Goal: Task Accomplishment & Management: Complete application form

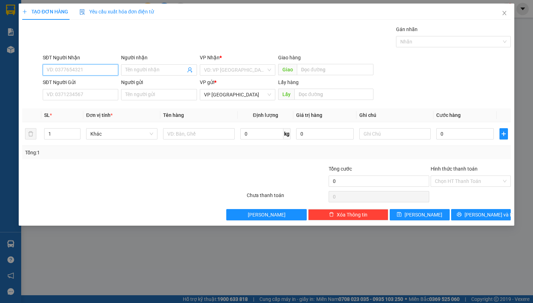
click at [96, 68] on input "SĐT Người Nhận" at bounding box center [81, 69] width 76 height 11
type input "0359367285"
click at [85, 88] on div "0359367285 - diệu" at bounding box center [80, 84] width 67 height 8
type input "diệu"
type input "[PERSON_NAME]"
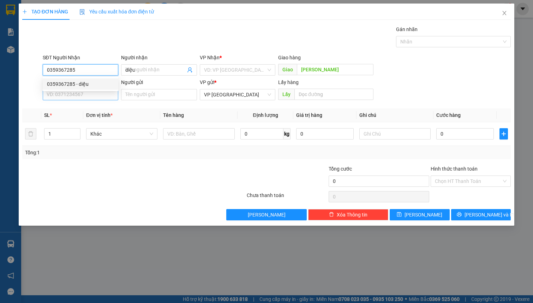
type input "0359367285"
type input "40.000"
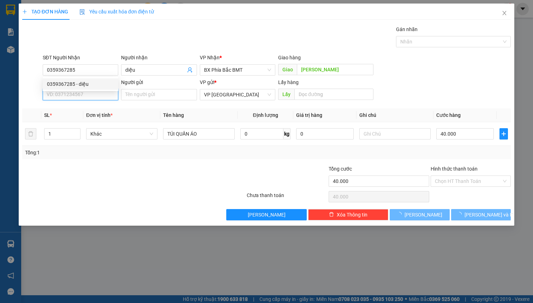
click at [82, 92] on input "SĐT Người Gửi" at bounding box center [81, 94] width 76 height 11
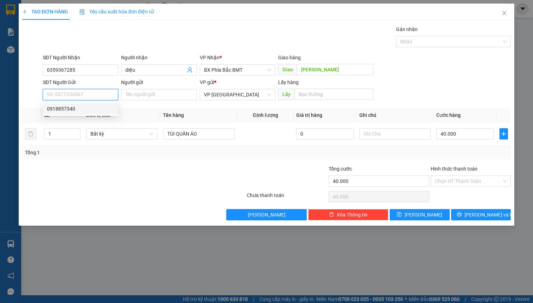
click at [76, 112] on div "0918857340" at bounding box center [80, 109] width 67 height 8
type input "0918857340"
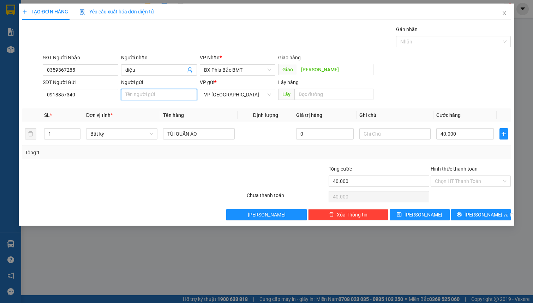
click at [142, 93] on input "Người gửi" at bounding box center [159, 94] width 76 height 11
click at [115, 134] on span "Bất kỳ" at bounding box center [121, 133] width 63 height 11
type input "HOÀNG TRỌNG HIỆP HẼM 8P NGUYÊN TỬ LỰC 068069006626"
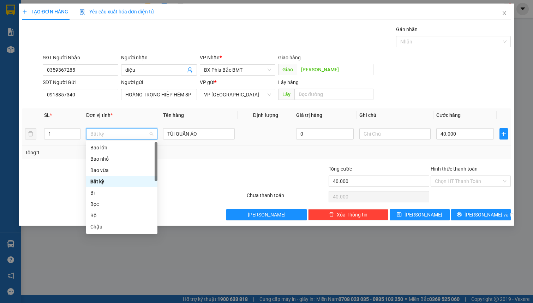
type input "H"
click at [124, 170] on div "Hộp" at bounding box center [121, 170] width 63 height 8
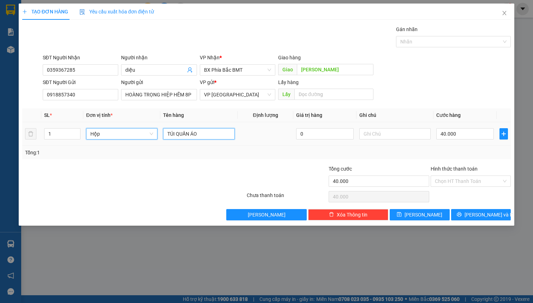
click at [209, 136] on input "TÚI QUẦN ÁO" at bounding box center [198, 133] width 71 height 11
type input "0"
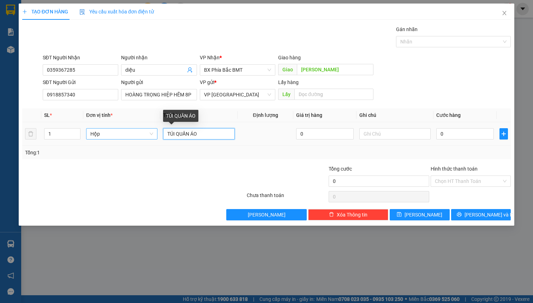
click at [209, 136] on input "TÚI QUẦN ÁO" at bounding box center [198, 133] width 71 height 11
type input "Y"
type input "Ý"
type input "Y"
type input "VẢI ÁO DÀI"
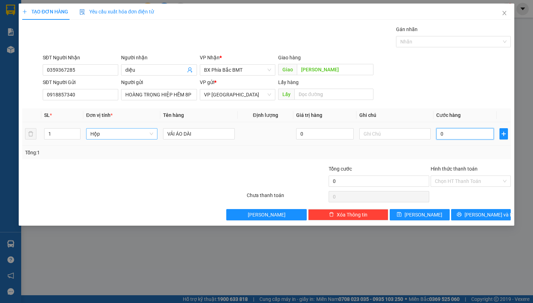
click at [466, 136] on input "0" at bounding box center [465, 133] width 58 height 11
type input "4"
type input "40"
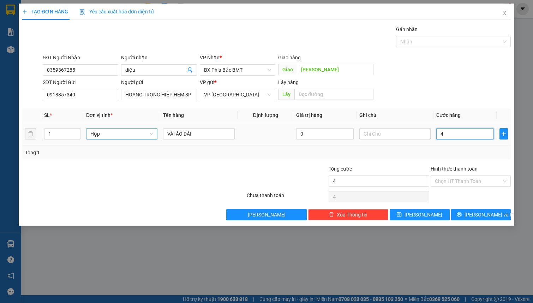
type input "40"
type input "400"
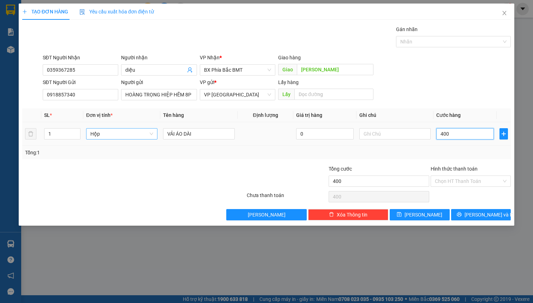
type input "4.000"
type input "40.000"
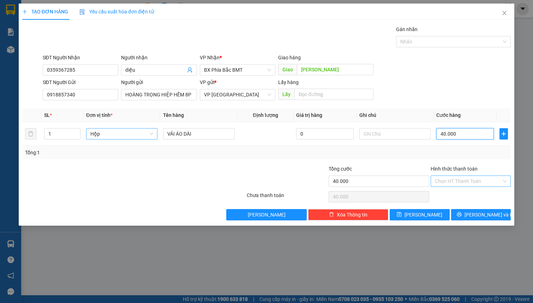
type input "40.000"
drag, startPoint x: 491, startPoint y: 183, endPoint x: 488, endPoint y: 187, distance: 4.9
click at [491, 182] on input "Hình thức thanh toán" at bounding box center [468, 181] width 67 height 11
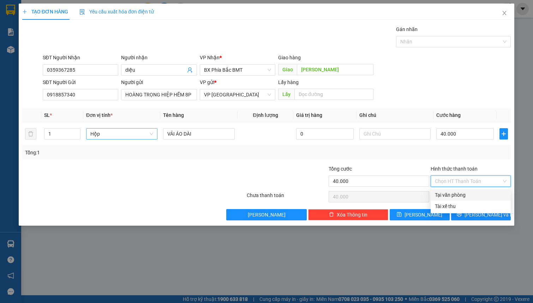
click at [477, 196] on div "Tại văn phòng" at bounding box center [471, 195] width 72 height 8
type input "0"
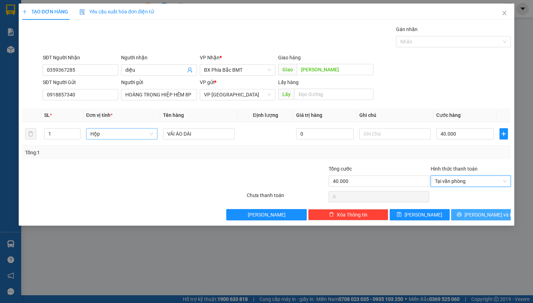
click at [475, 215] on span "[PERSON_NAME] và In" at bounding box center [488, 215] width 49 height 8
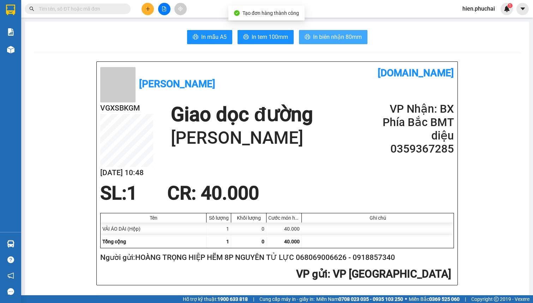
click at [349, 42] on button "In biên nhận 80mm" at bounding box center [333, 37] width 68 height 14
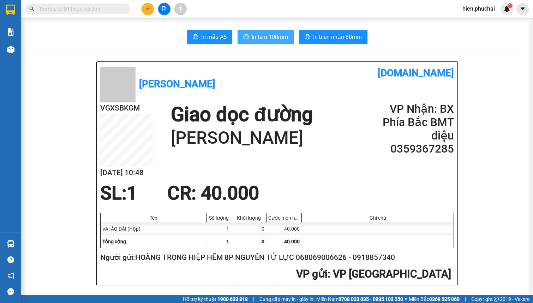
click at [261, 42] on button "In tem 100mm" at bounding box center [266, 37] width 56 height 14
click at [163, 9] on icon "file-add" at bounding box center [164, 8] width 5 height 5
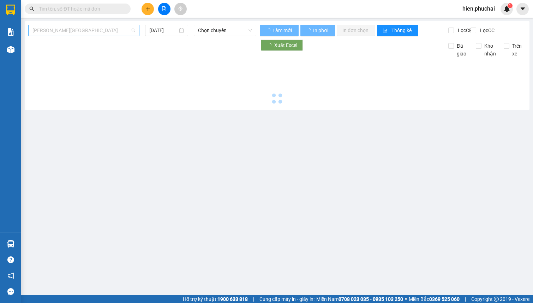
click at [83, 30] on span "[PERSON_NAME][GEOGRAPHIC_DATA]" at bounding box center [83, 30] width 103 height 11
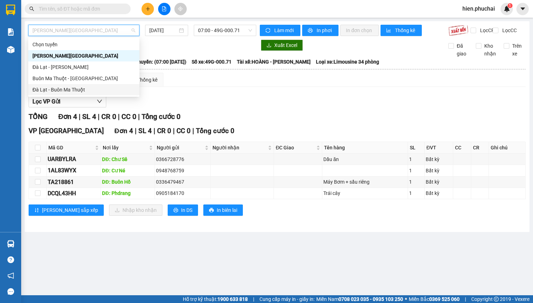
click at [55, 88] on div "Đà Lạt - Buôn Ma Thuột" at bounding box center [83, 90] width 103 height 8
type input "[DATE]"
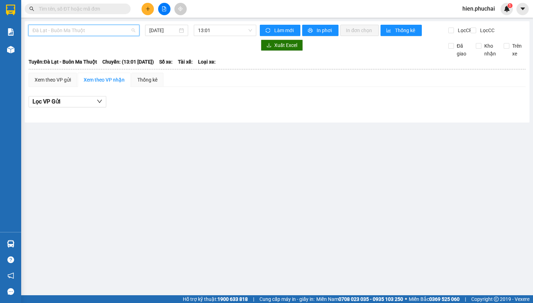
click at [97, 29] on span "Đà Lạt - Buôn Ma Thuột" at bounding box center [83, 30] width 103 height 11
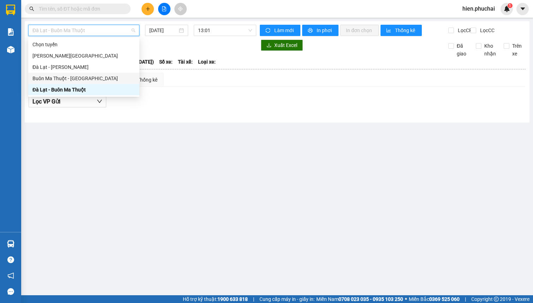
click at [61, 79] on div "Buôn Ma Thuột - [GEOGRAPHIC_DATA]" at bounding box center [83, 78] width 103 height 8
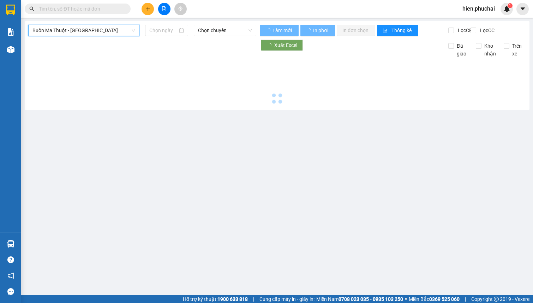
type input "[DATE]"
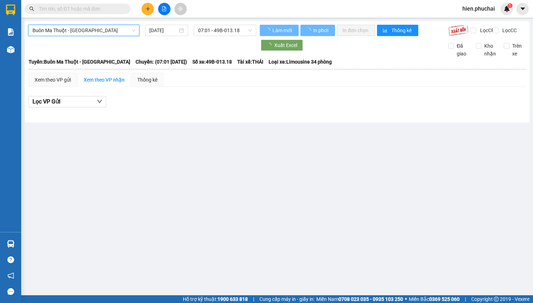
click at [73, 28] on span "Buôn Ma Thuột - [GEOGRAPHIC_DATA]" at bounding box center [83, 30] width 103 height 11
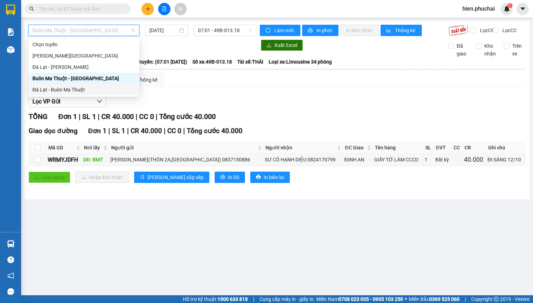
click at [49, 86] on div "Đà Lạt - Buôn Ma Thuột" at bounding box center [83, 90] width 103 height 8
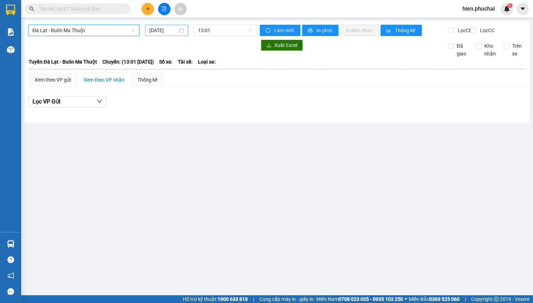
click at [152, 34] on input "[DATE]" at bounding box center [163, 30] width 28 height 8
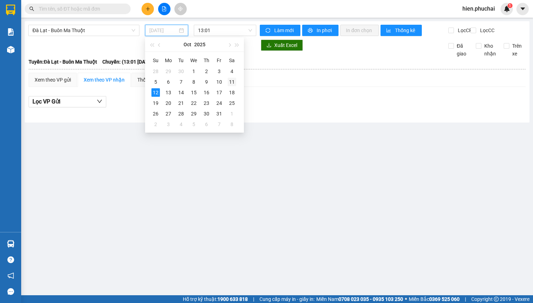
click at [230, 81] on div "11" at bounding box center [232, 82] width 8 height 8
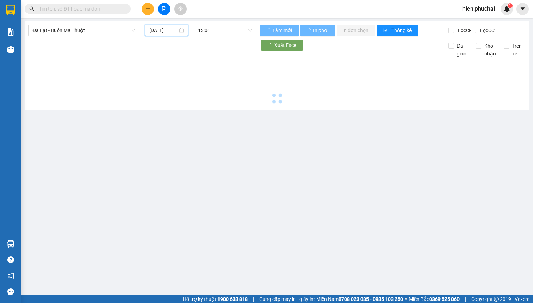
type input "[DATE]"
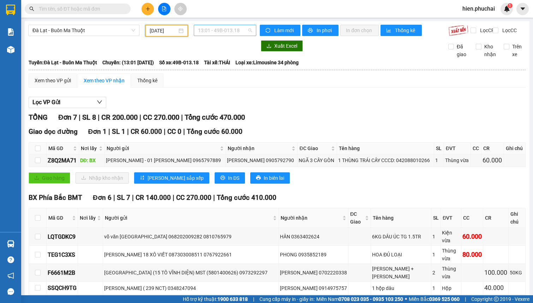
click at [231, 31] on span "13:01 - 49B-013.18" at bounding box center [225, 30] width 54 height 11
click at [239, 55] on div "13:01 - 49B-013.18" at bounding box center [224, 56] width 55 height 8
click at [149, 11] on button at bounding box center [148, 9] width 12 height 12
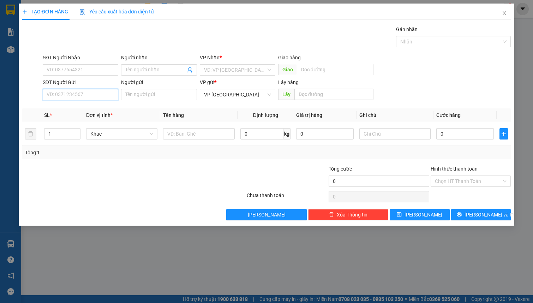
click at [95, 96] on input "SĐT Người Gửi" at bounding box center [81, 94] width 76 height 11
paste input "0937210230"
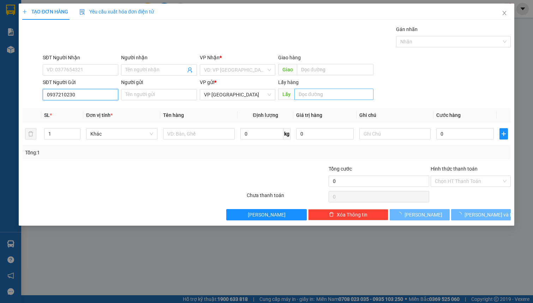
type input "0937210230"
click at [308, 96] on input "text" at bounding box center [333, 94] width 79 height 11
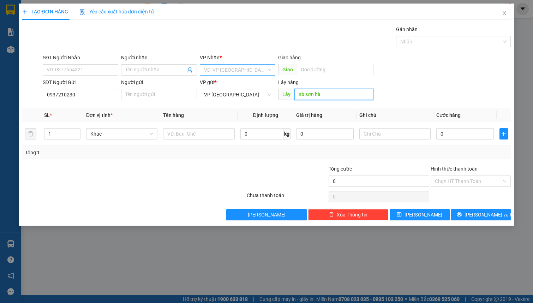
type input "nb sơn hà"
click at [264, 71] on input "search" at bounding box center [235, 70] width 62 height 11
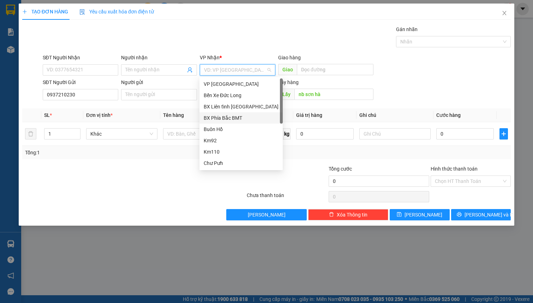
click at [233, 116] on div "BX Phía Bắc BMT" at bounding box center [241, 118] width 75 height 8
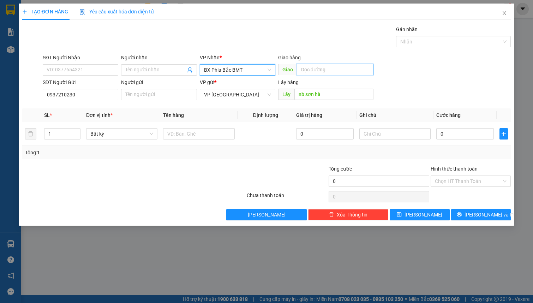
click at [318, 71] on input "text" at bounding box center [335, 69] width 77 height 11
type input "cầu bà lào , [PERSON_NAME]"
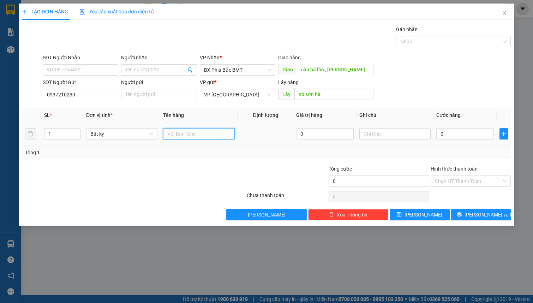
click at [186, 137] on input "text" at bounding box center [198, 133] width 71 height 11
type input "1 máy cắt cỏ"
click at [372, 134] on input "text" at bounding box center [394, 133] width 71 height 11
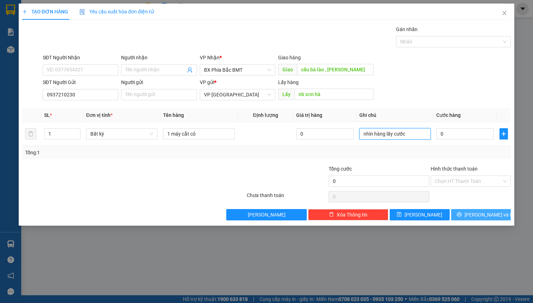
type input "nhìn hàng lấy cước"
click at [478, 215] on span "[PERSON_NAME] và In" at bounding box center [488, 215] width 49 height 8
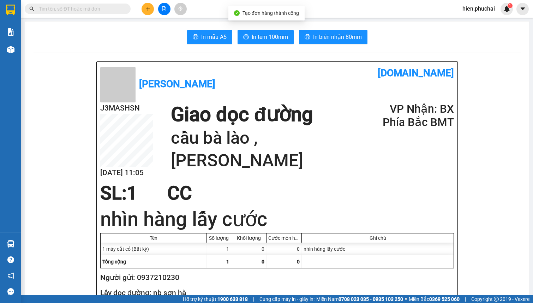
click at [20, 49] on div "Kho hàng mới" at bounding box center [10, 50] width 21 height 18
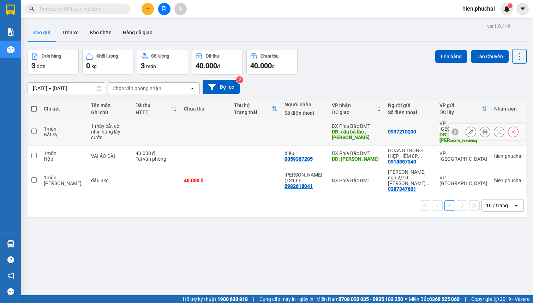
click at [466, 132] on button at bounding box center [471, 132] width 10 height 12
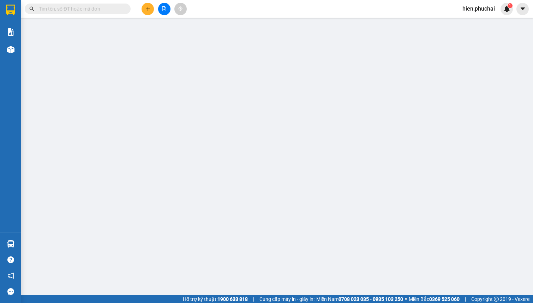
type input "cầu bà lào , [PERSON_NAME]"
type input "0937210230"
type input "nb sơn hà"
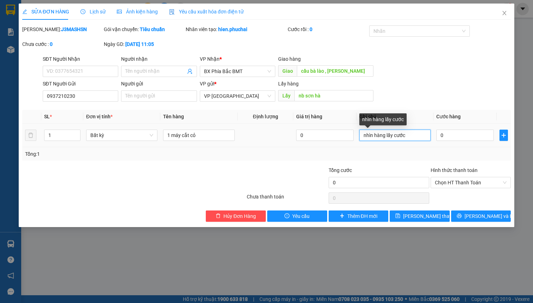
click at [360, 136] on input "nhìn hàng lấy cước" at bounding box center [394, 135] width 71 height 11
type input "13H // nhìn hàng lấy cước"
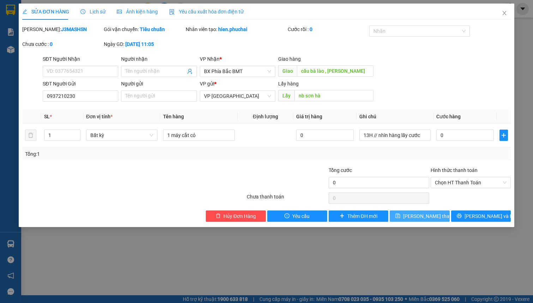
click at [413, 218] on span "[PERSON_NAME] thay đổi" at bounding box center [431, 216] width 56 height 8
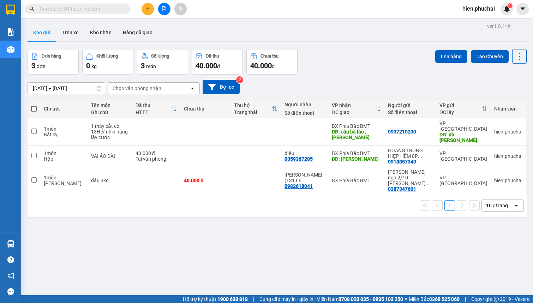
scroll to position [32, 0]
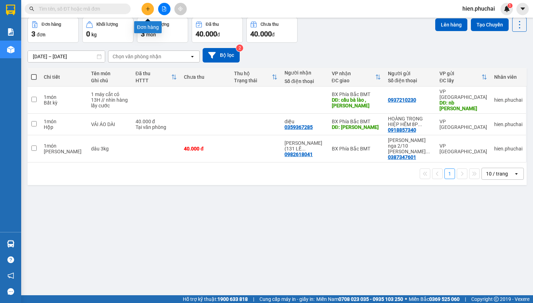
click at [142, 10] on button at bounding box center [148, 9] width 12 height 12
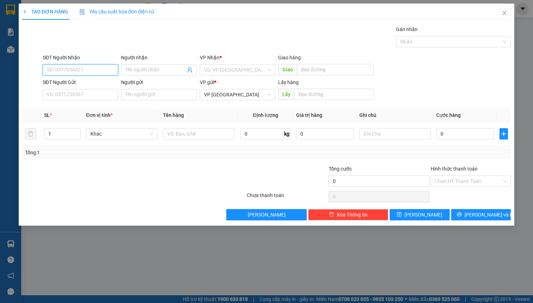
click at [81, 67] on input "SĐT Người Nhận" at bounding box center [81, 69] width 76 height 11
type input "0989302287"
click at [137, 71] on input "Người nhận" at bounding box center [155, 70] width 60 height 8
type input "c"
type input "CÔ MY"
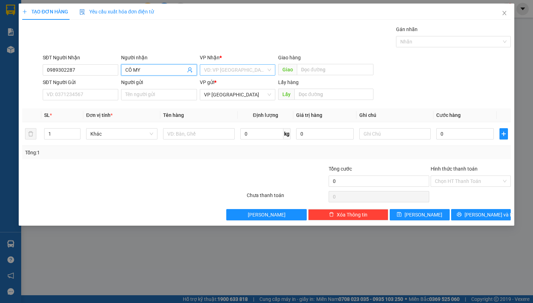
click at [245, 69] on input "search" at bounding box center [235, 70] width 62 height 11
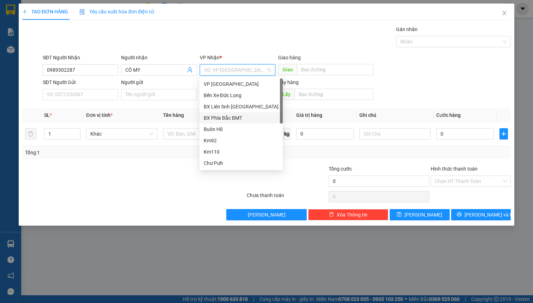
drag, startPoint x: 235, startPoint y: 120, endPoint x: 136, endPoint y: 103, distance: 100.7
click at [235, 120] on div "BX Phía Bắc BMT" at bounding box center [241, 118] width 75 height 8
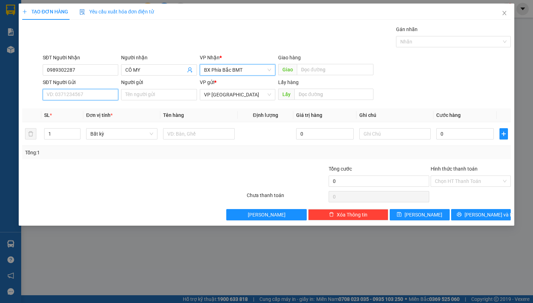
click at [82, 95] on input "SĐT Người Gửi" at bounding box center [81, 94] width 76 height 11
type input "0397562892"
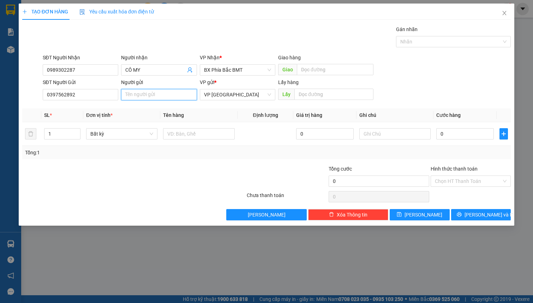
click at [138, 95] on input "Người gửi" at bounding box center [159, 94] width 76 height 11
click at [106, 134] on span "Bất kỳ" at bounding box center [121, 133] width 63 height 11
type input "[PERSON_NAME] dần 13b [PERSON_NAME]"
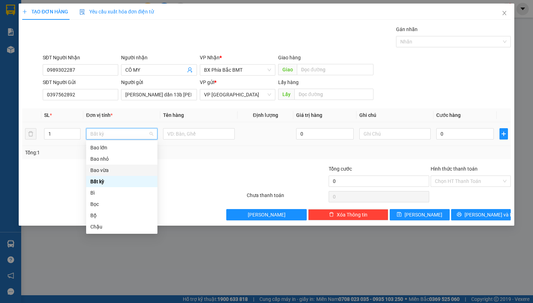
type input "t"
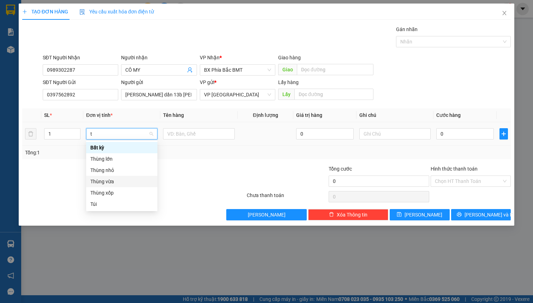
click at [118, 179] on div "Thùng vừa" at bounding box center [121, 182] width 63 height 8
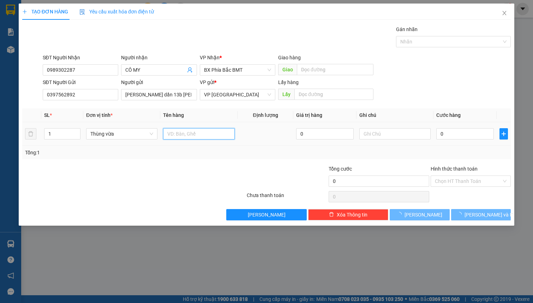
click at [183, 135] on input "text" at bounding box center [198, 133] width 71 height 11
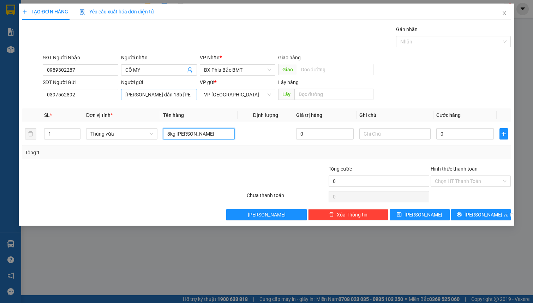
type input "8kg [PERSON_NAME]"
click at [170, 97] on input "[PERSON_NAME] dần 13b [PERSON_NAME]" at bounding box center [159, 94] width 76 height 11
type input "5"
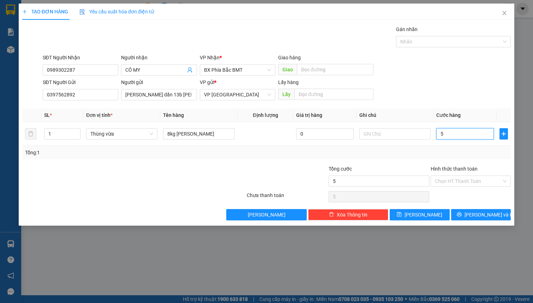
type input "50"
type input "500"
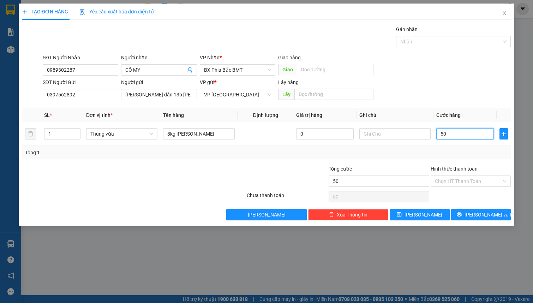
type input "500"
type input "5.000"
type input "50.000"
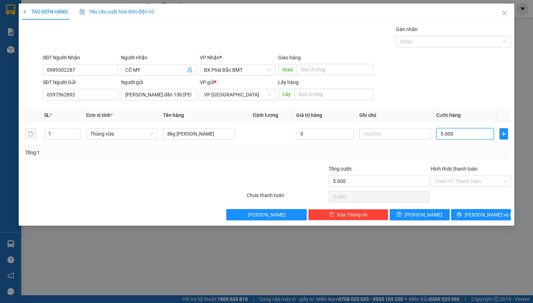
type input "50.000"
click at [469, 182] on input "Hình thức thanh toán" at bounding box center [468, 181] width 67 height 11
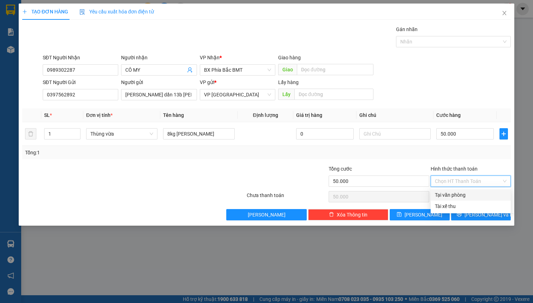
click at [464, 195] on div "Tại văn phòng" at bounding box center [471, 195] width 72 height 8
type input "0"
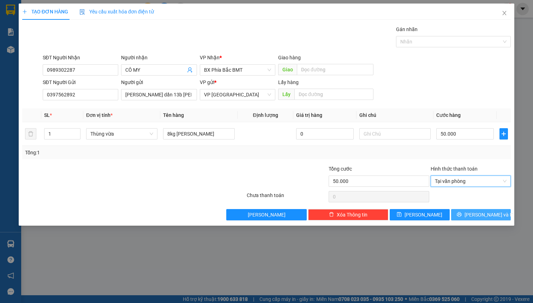
click at [465, 215] on button "[PERSON_NAME] và In" at bounding box center [481, 214] width 60 height 11
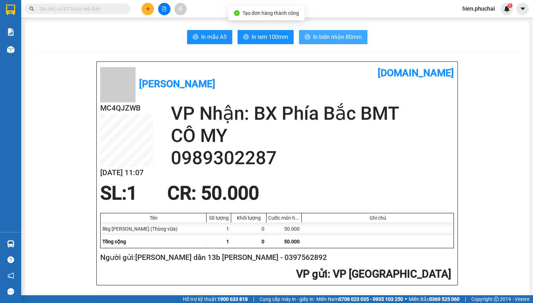
click at [319, 37] on span "In biên nhận 80mm" at bounding box center [337, 36] width 49 height 9
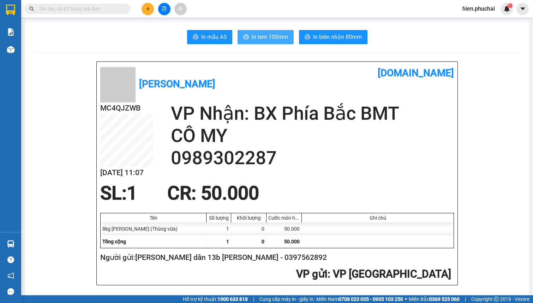
click at [253, 38] on span "In tem 100mm" at bounding box center [270, 36] width 36 height 9
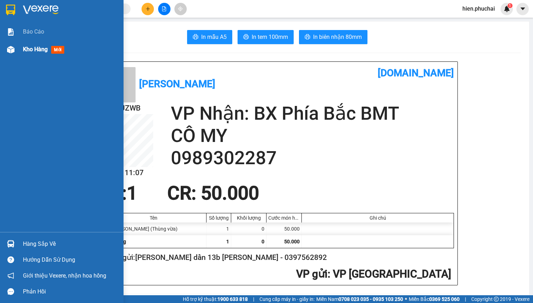
click at [16, 44] on div at bounding box center [11, 49] width 12 height 12
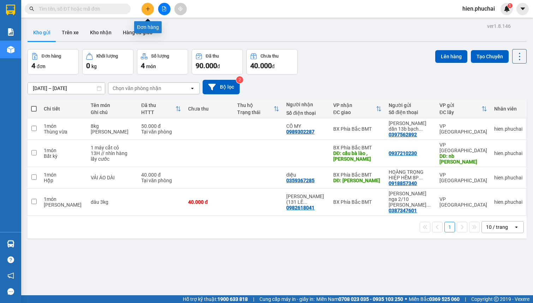
click at [146, 7] on icon "plus" at bounding box center [147, 8] width 5 height 5
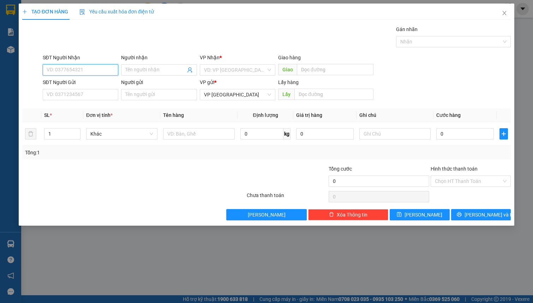
click at [79, 68] on input "SĐT Người Nhận" at bounding box center [81, 69] width 76 height 11
type input "0385676515"
click at [146, 70] on input "Người nhận" at bounding box center [155, 70] width 60 height 8
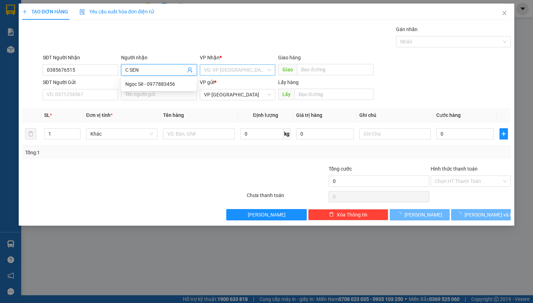
type input "C SEN"
click at [219, 68] on input "search" at bounding box center [235, 70] width 62 height 11
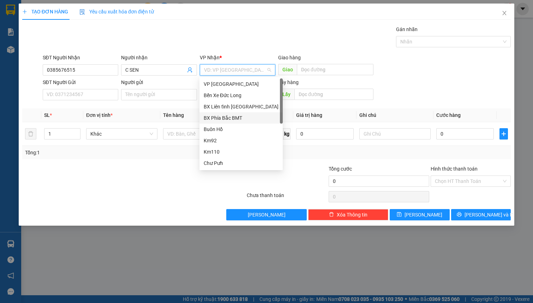
click at [236, 116] on div "BX Phía Bắc BMT" at bounding box center [241, 118] width 75 height 8
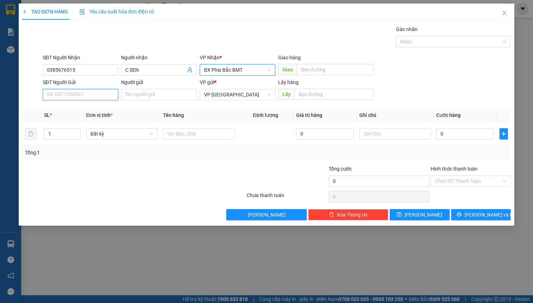
click at [78, 98] on input "SĐT Người Gửi" at bounding box center [81, 94] width 76 height 11
type input "0869692179"
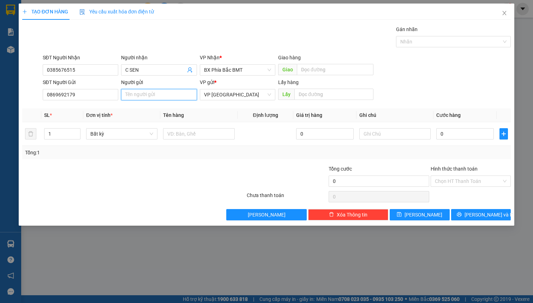
click at [138, 96] on input "Người gửi" at bounding box center [159, 94] width 76 height 11
type input "[PERSON_NAME] 35/12 [PERSON_NAME] 066097002885"
type input "2"
click at [76, 131] on icon "up" at bounding box center [76, 132] width 2 height 2
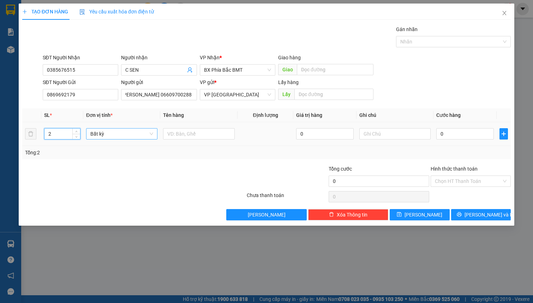
scroll to position [0, 0]
click at [99, 134] on span "Bất kỳ" at bounding box center [121, 133] width 63 height 11
type input "1"
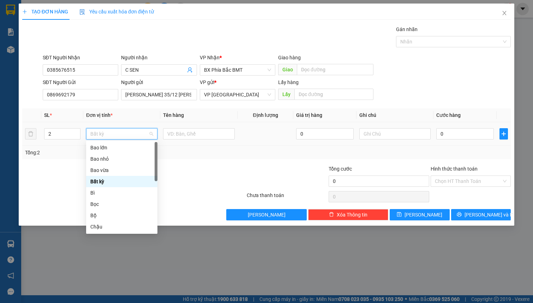
click at [120, 137] on span "Bất kỳ" at bounding box center [121, 133] width 63 height 11
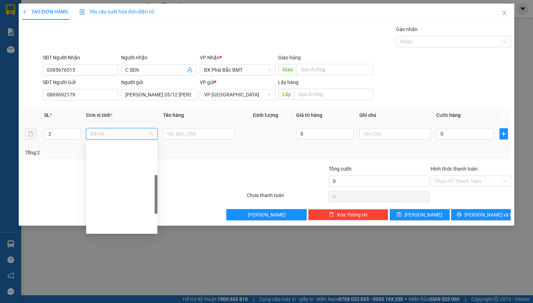
scroll to position [160, 0]
click at [122, 168] on div "Thùng vừa" at bounding box center [121, 168] width 63 height 8
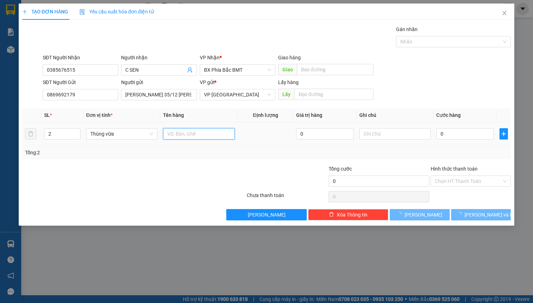
click at [181, 136] on input "text" at bounding box center [198, 133] width 71 height 11
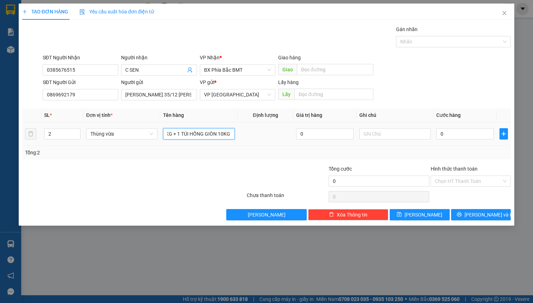
scroll to position [0, 44]
type input "1T HỒNG CHÍN 10KG + 1 TÚI HỒNG GIÒN 10KG"
click at [380, 136] on input "text" at bounding box center [394, 133] width 71 height 11
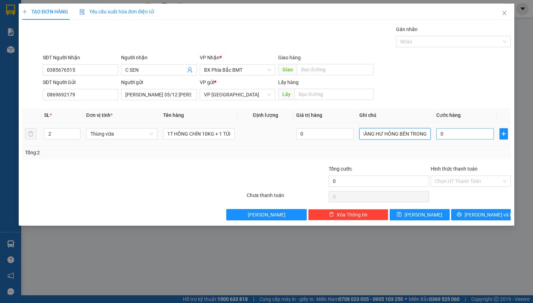
type input "NX KO BAO HÀNG HƯ HỎNG BÊN TRONG"
click at [446, 134] on input "0" at bounding box center [465, 133] width 58 height 11
type input "1"
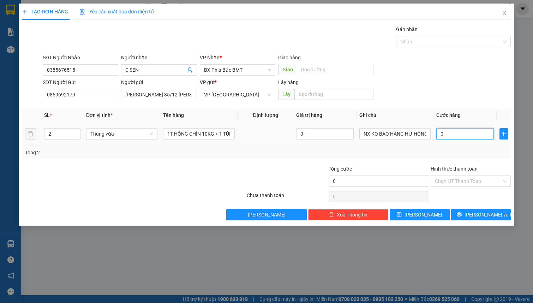
type input "1"
type input "10"
type input "100"
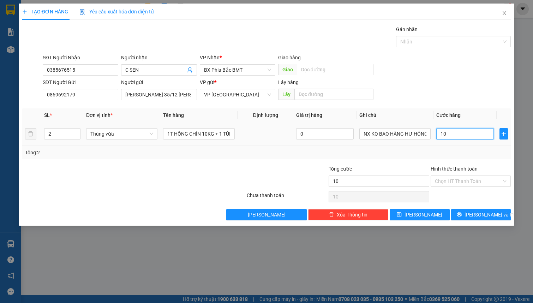
type input "100"
type input "1.000"
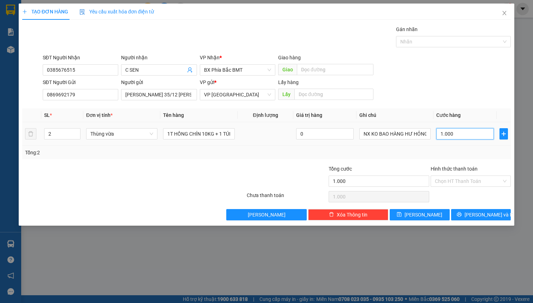
type input "10.000"
type input "100.000"
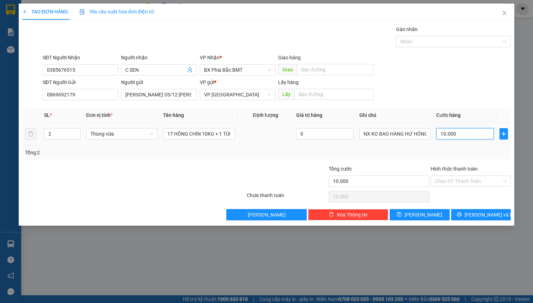
type input "100.000"
click at [475, 180] on input "Hình thức thanh toán" at bounding box center [468, 181] width 67 height 11
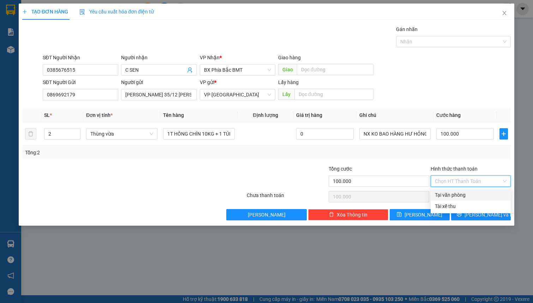
click at [473, 195] on div "Tại văn phòng" at bounding box center [471, 195] width 72 height 8
type input "0"
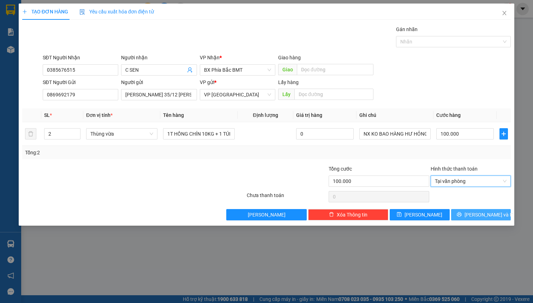
click at [476, 212] on span "[PERSON_NAME] và In" at bounding box center [488, 215] width 49 height 8
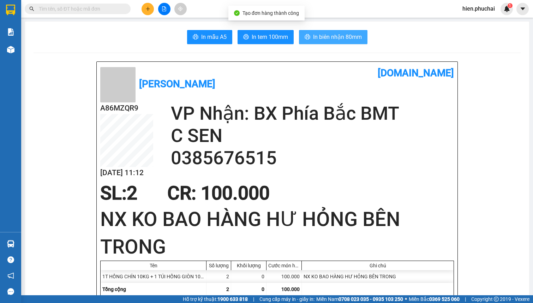
click at [335, 37] on span "In biên nhận 80mm" at bounding box center [337, 36] width 49 height 9
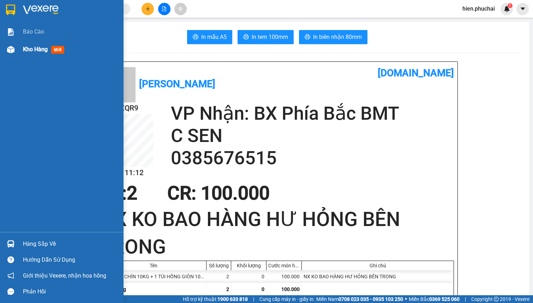
click at [23, 48] on span "Kho hàng" at bounding box center [35, 49] width 25 height 7
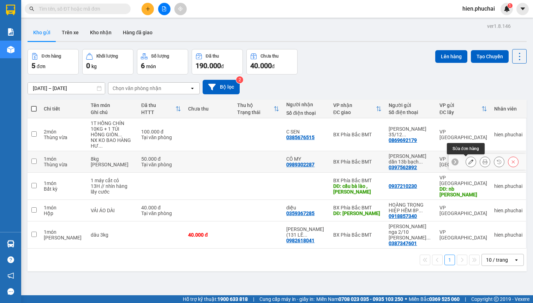
click at [468, 161] on icon at bounding box center [470, 161] width 5 height 5
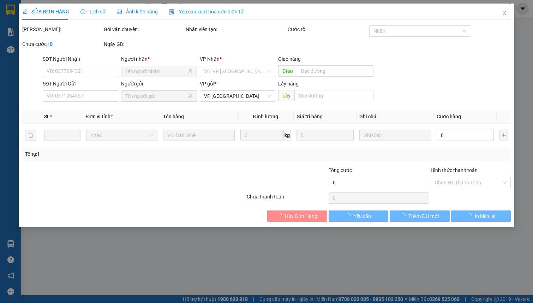
type input "0989302287"
type input "0397562892"
type input "50.000"
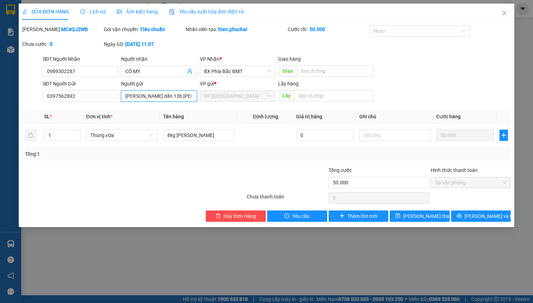
click at [166, 99] on input "[PERSON_NAME] dần 13b [PERSON_NAME]" at bounding box center [159, 95] width 76 height 11
type input "[PERSON_NAME] dần 13b bạch đằng 680106681754"
click at [409, 216] on button "[PERSON_NAME] thay đổi" at bounding box center [420, 215] width 60 height 11
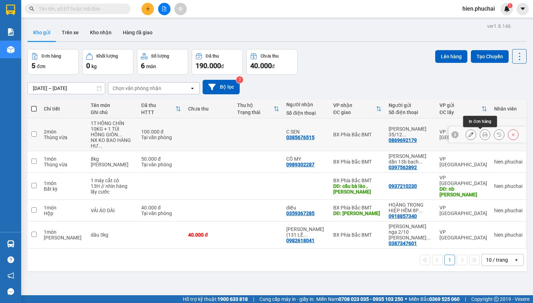
click at [482, 137] on icon at bounding box center [484, 134] width 5 height 5
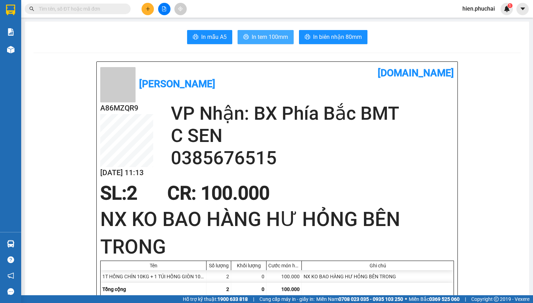
click at [271, 38] on span "In tem 100mm" at bounding box center [270, 36] width 36 height 9
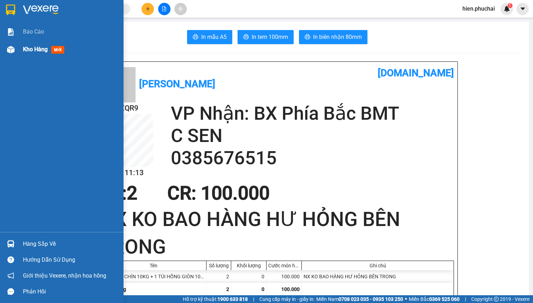
click at [26, 47] on span "Kho hàng" at bounding box center [35, 49] width 25 height 7
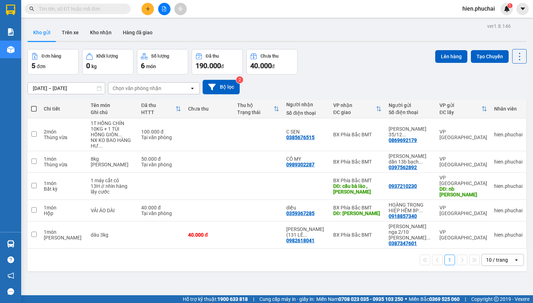
click at [474, 10] on span "hien.phuchai" at bounding box center [479, 8] width 44 height 9
click at [475, 19] on span "Đăng xuất" at bounding box center [483, 22] width 30 height 8
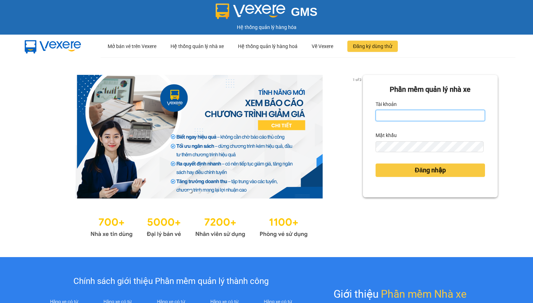
drag, startPoint x: 385, startPoint y: 119, endPoint x: 399, endPoint y: 122, distance: 13.6
click at [385, 119] on input "Tài khoản" at bounding box center [430, 115] width 109 height 11
type input "linhdl.phuchai"
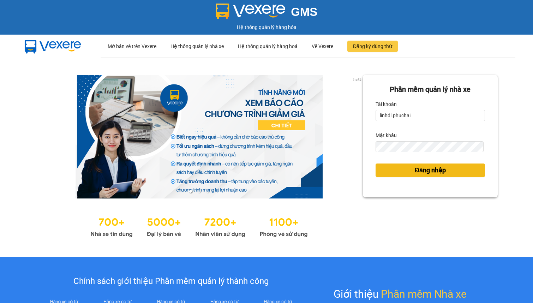
click at [415, 169] on span "Đăng nhập" at bounding box center [430, 170] width 31 height 10
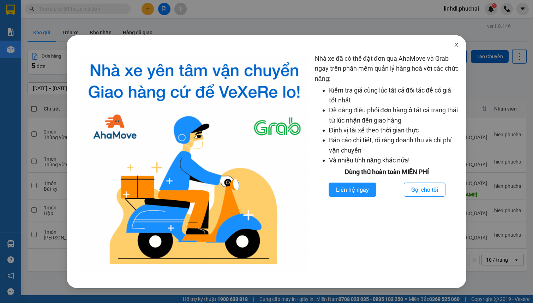
click at [452, 44] on span "Close" at bounding box center [456, 45] width 20 height 20
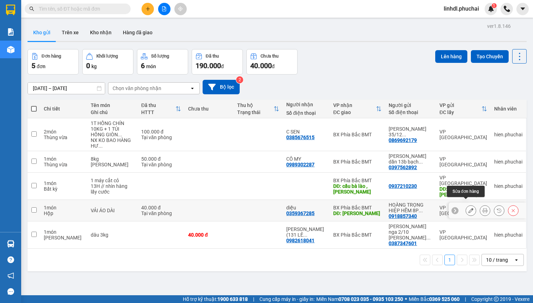
click at [468, 208] on icon at bounding box center [470, 210] width 5 height 5
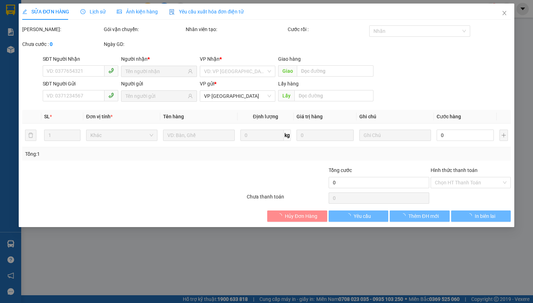
type input "0359367285"
type input "[PERSON_NAME]"
type input "0918857340"
type input "40.000"
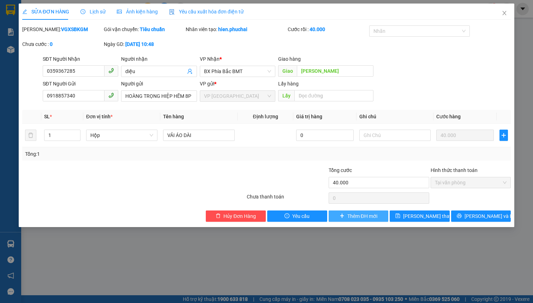
click at [354, 216] on span "Thêm ĐH mới" at bounding box center [362, 216] width 30 height 8
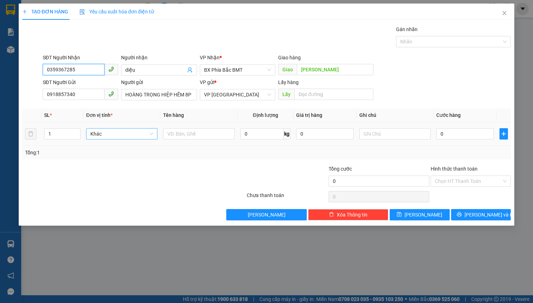
click at [107, 134] on span "Khác" at bounding box center [121, 133] width 63 height 11
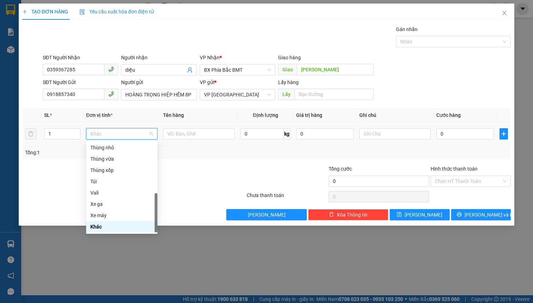
type input "h"
click at [113, 160] on div "Hộp" at bounding box center [121, 159] width 63 height 8
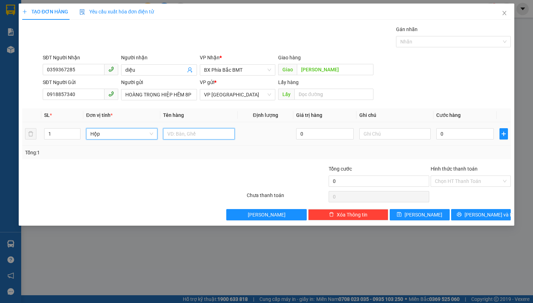
click at [173, 137] on input "text" at bounding box center [198, 133] width 71 height 11
type input "vải áo dài"
click at [448, 133] on input "0" at bounding box center [465, 133] width 58 height 11
type input "4"
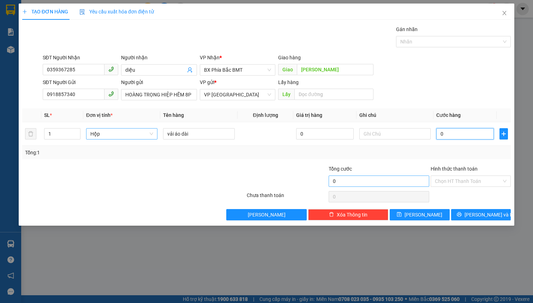
type input "4"
type input "40"
type input "400"
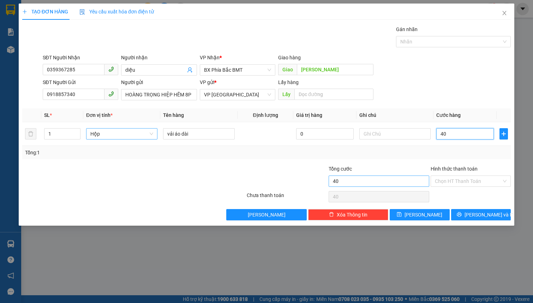
type input "400"
type input "4.000"
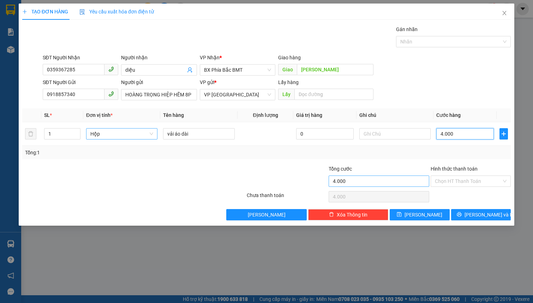
type input "40.000"
click at [463, 180] on input "Hình thức thanh toán" at bounding box center [468, 181] width 67 height 11
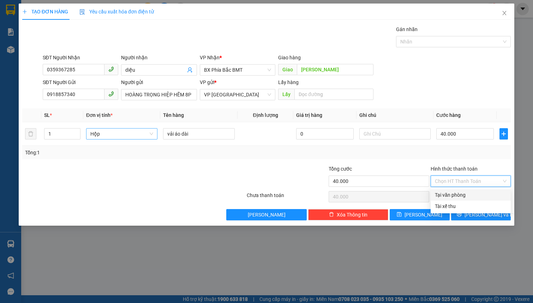
click at [476, 197] on div "Tại văn phòng" at bounding box center [471, 195] width 72 height 8
type input "0"
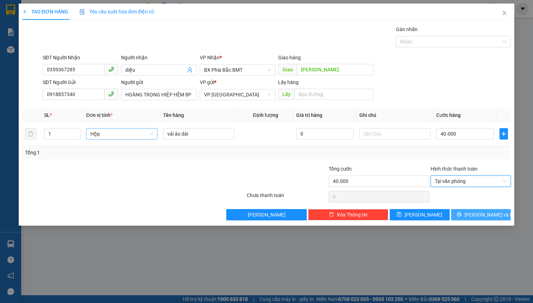
click at [474, 214] on button "[PERSON_NAME] và In" at bounding box center [481, 214] width 60 height 11
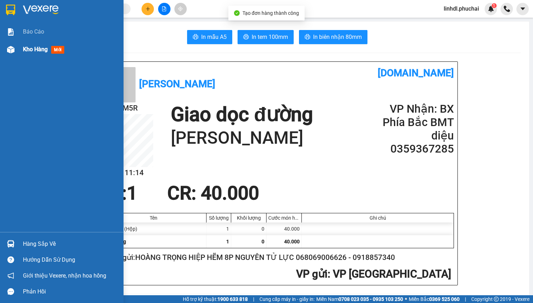
click at [26, 52] on span "Kho hàng" at bounding box center [35, 49] width 25 height 7
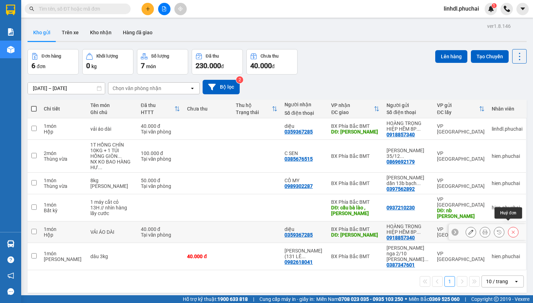
click at [511, 229] on icon at bounding box center [513, 231] width 5 height 5
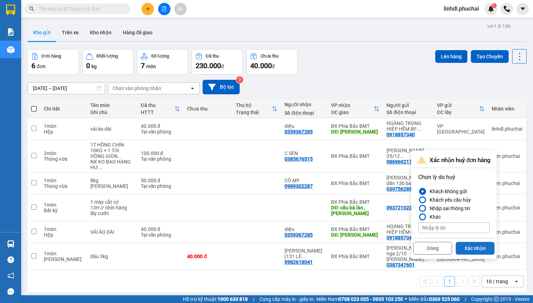
click at [462, 247] on button "Xác nhận" at bounding box center [475, 248] width 39 height 13
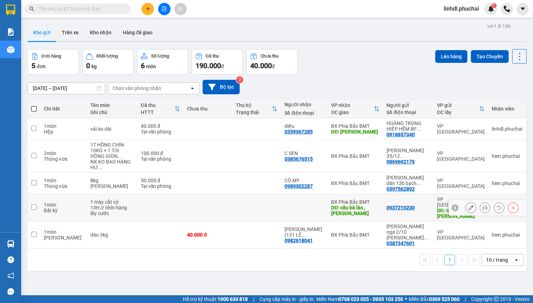
click at [468, 205] on icon at bounding box center [470, 207] width 5 height 5
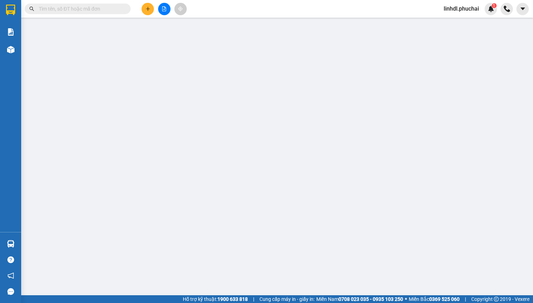
type input "cầu bà lào , [PERSON_NAME]"
type input "0937210230"
type input "nb sơn hà"
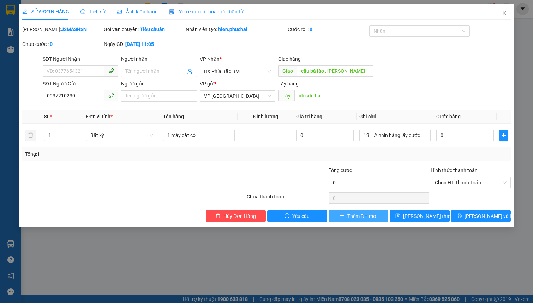
click at [354, 215] on span "Thêm ĐH mới" at bounding box center [362, 216] width 30 height 8
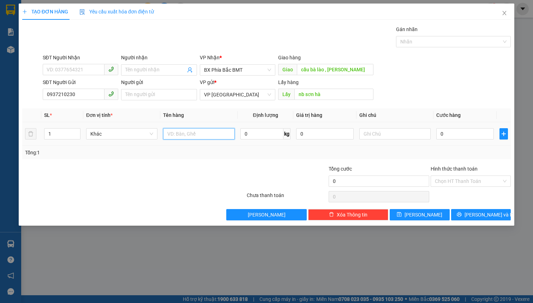
click at [178, 134] on input "text" at bounding box center [198, 133] width 71 height 11
type input "máy cắt cỏ"
click at [369, 136] on input "text" at bounding box center [394, 133] width 71 height 11
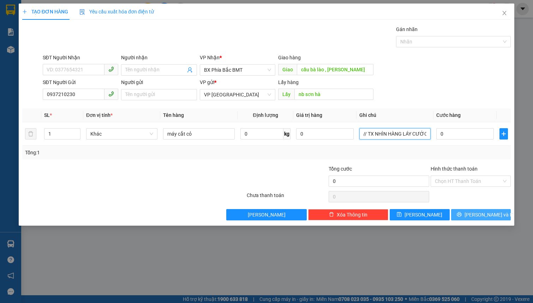
type input "13H // TX NHÌN HÀNG LÁY CƯỚC"
click at [466, 212] on button "[PERSON_NAME] và In" at bounding box center [481, 214] width 60 height 11
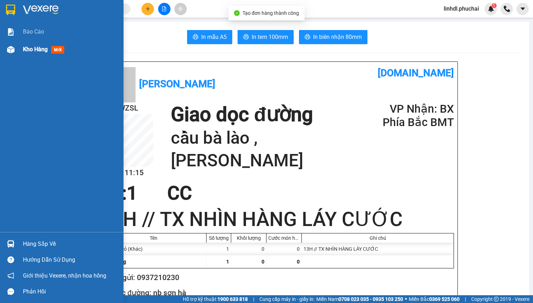
click at [18, 51] on div "Kho hàng mới" at bounding box center [62, 50] width 124 height 18
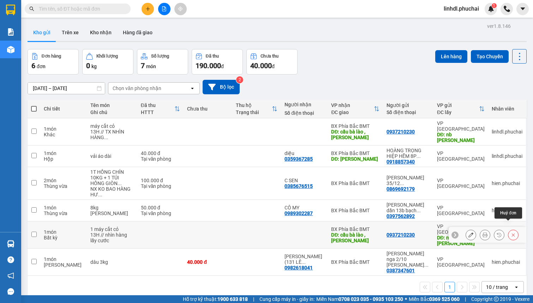
drag, startPoint x: 508, startPoint y: 224, endPoint x: 505, endPoint y: 227, distance: 4.3
click at [511, 232] on icon at bounding box center [513, 234] width 5 height 5
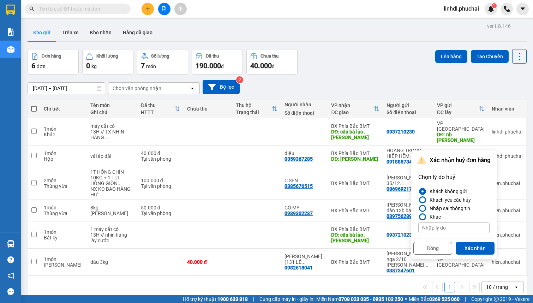
click at [474, 248] on button "Xác nhận" at bounding box center [475, 248] width 39 height 13
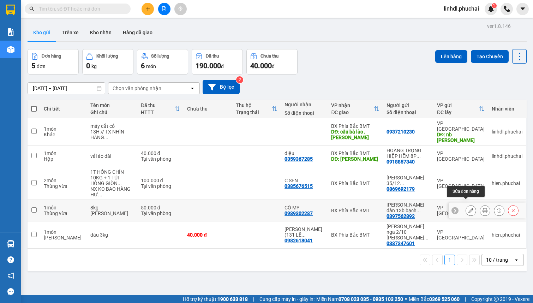
click at [469, 204] on button at bounding box center [471, 210] width 10 height 12
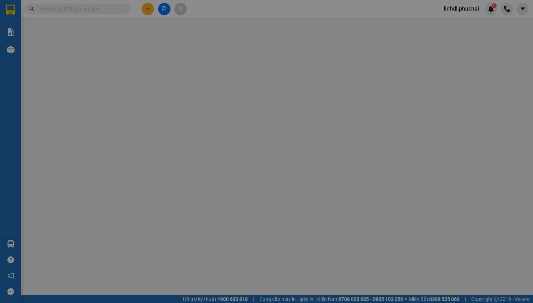
type input "0989302287"
type input "0397562892"
type input "50.000"
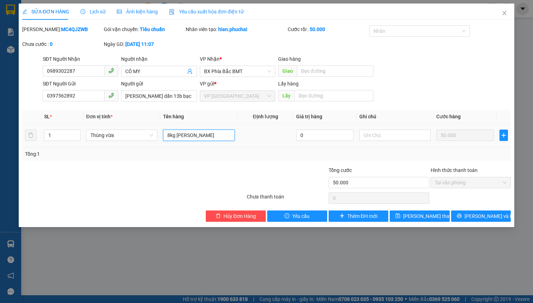
click at [217, 139] on input "8kg [PERSON_NAME]" at bounding box center [198, 135] width 71 height 11
click at [208, 135] on input "8kg [PERSON_NAME]" at bounding box center [198, 135] width 71 height 11
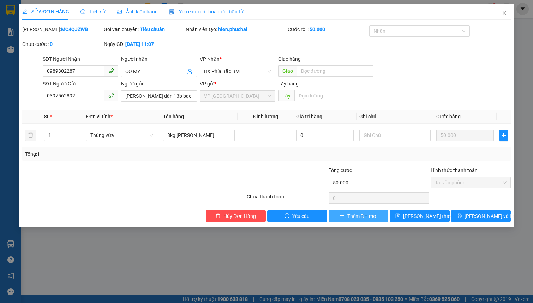
click at [355, 216] on span "Thêm ĐH mới" at bounding box center [362, 216] width 30 height 8
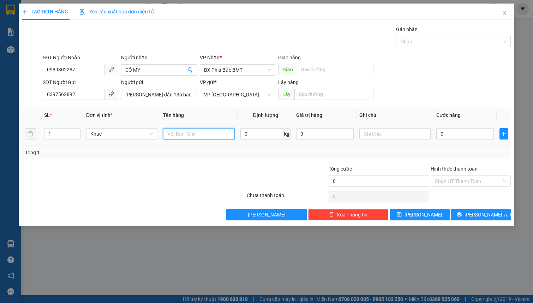
click at [186, 134] on input "text" at bounding box center [198, 133] width 71 height 11
paste input "8kg [PERSON_NAME]"
type input "8kg [PERSON_NAME]"
click at [446, 134] on input "0" at bounding box center [465, 133] width 58 height 11
type input "5"
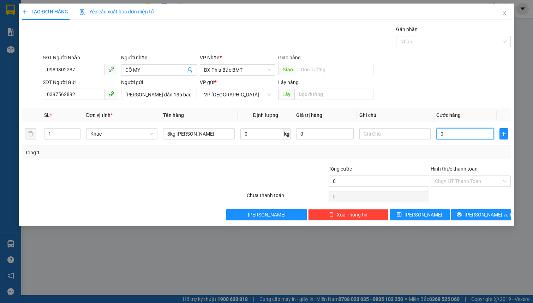
type input "5"
type input "50"
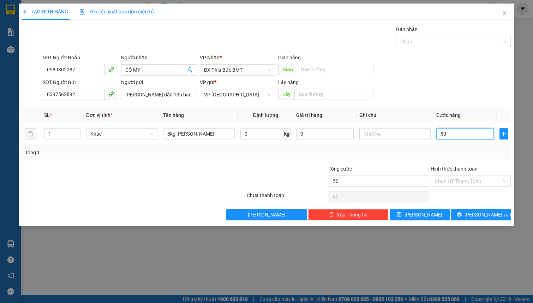
type input "500"
type input "5.000"
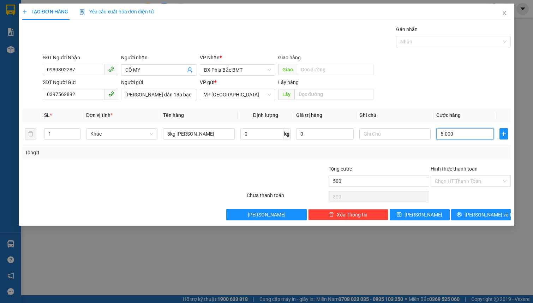
type input "5.000"
type input "50.000"
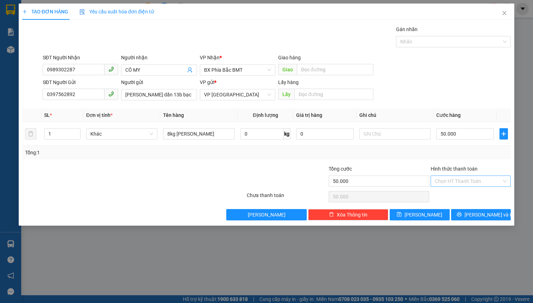
click at [456, 181] on input "Hình thức thanh toán" at bounding box center [468, 181] width 67 height 11
click at [461, 193] on div "Tại văn phòng" at bounding box center [471, 195] width 72 height 8
type input "0"
click at [474, 214] on span "[PERSON_NAME] và In" at bounding box center [488, 215] width 49 height 8
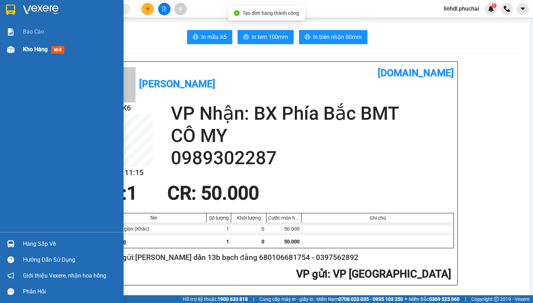
click at [19, 43] on div "Kho hàng mới" at bounding box center [62, 50] width 124 height 18
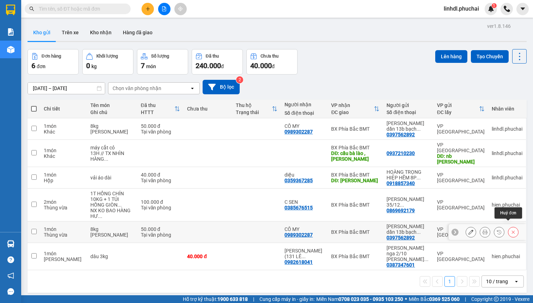
click at [512, 230] on icon at bounding box center [513, 231] width 3 height 3
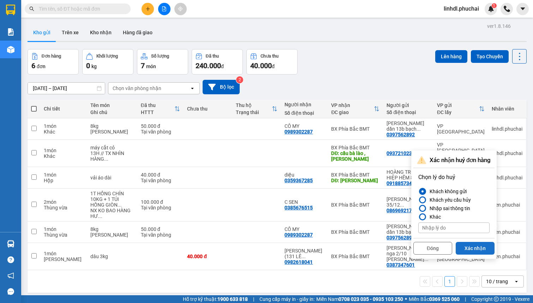
click at [466, 246] on button "Xác nhận" at bounding box center [475, 248] width 39 height 13
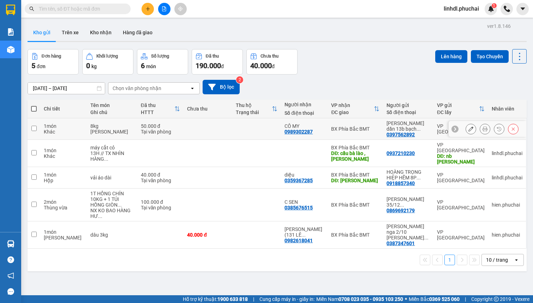
click at [468, 133] on button at bounding box center [471, 129] width 10 height 12
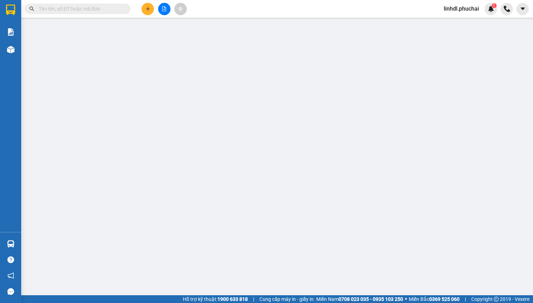
type input "0989302287"
type input "0397562892"
type input "50.000"
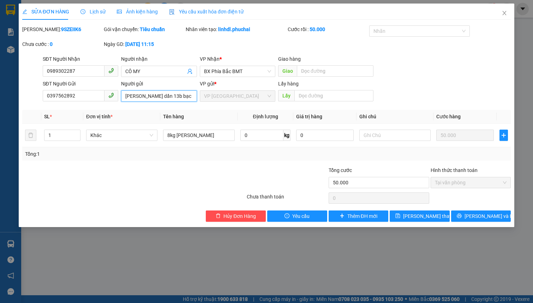
click at [176, 97] on input "[PERSON_NAME] dần 13b bạch đằng 680106681754" at bounding box center [159, 95] width 76 height 11
type input "[PERSON_NAME] dần 13b bạch đằng 068073000317"
click at [409, 215] on button "[PERSON_NAME] thay đổi" at bounding box center [420, 215] width 60 height 11
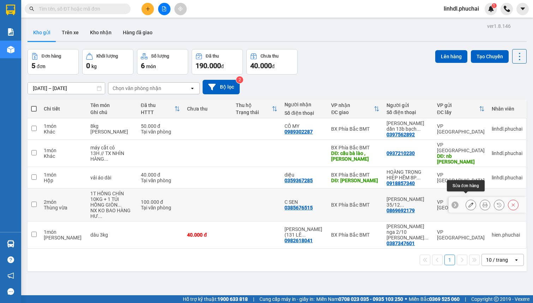
click at [466, 199] on button at bounding box center [471, 205] width 10 height 12
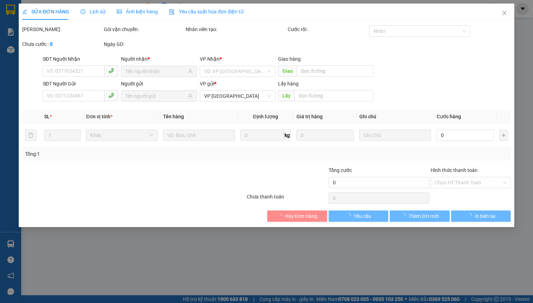
type input "0385676515"
type input "0869692179"
type input "100.000"
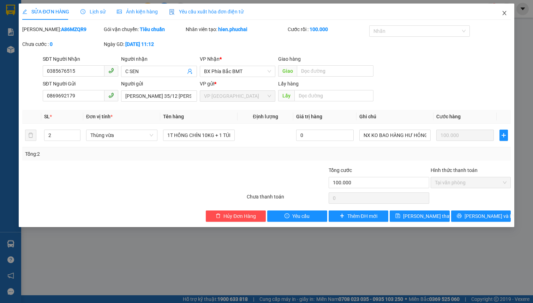
click at [496, 17] on span "Close" at bounding box center [504, 14] width 20 height 20
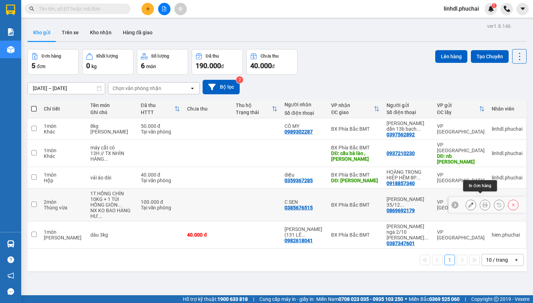
click at [482, 202] on icon at bounding box center [484, 204] width 5 height 5
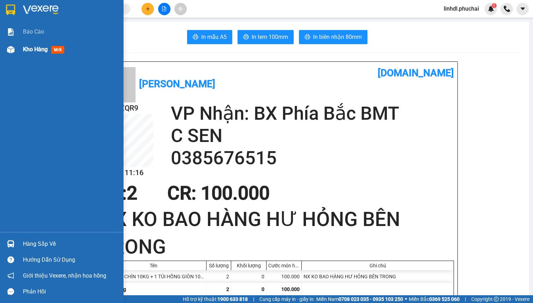
click at [14, 46] on div at bounding box center [11, 49] width 12 height 12
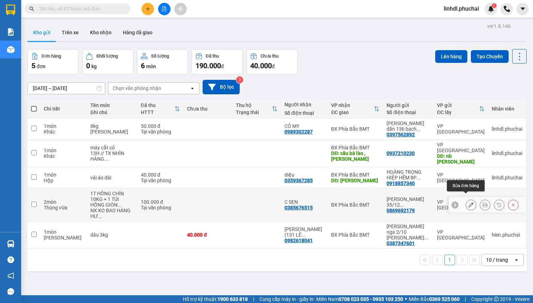
click at [468, 202] on icon at bounding box center [470, 204] width 5 height 5
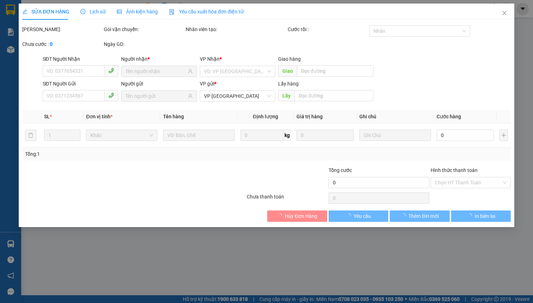
type input "0385676515"
type input "0869692179"
type input "100.000"
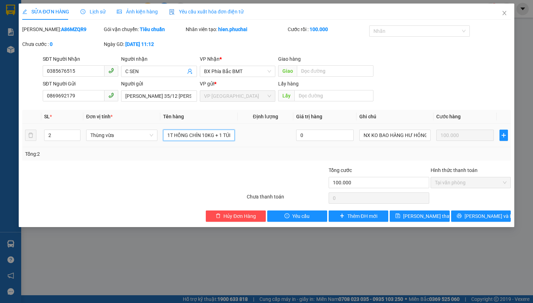
click at [179, 134] on input "1T HỒNG CHÍN 10KG + 1 TÚI HỒNG GIÒN 10KG" at bounding box center [198, 135] width 71 height 11
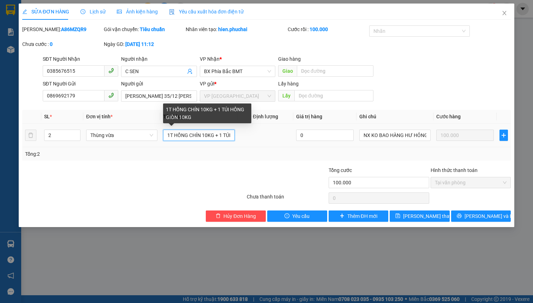
click at [179, 134] on input "1T HỒNG CHÍN 10KG + 1 TÚI HỒNG GIÒN 10KG" at bounding box center [198, 135] width 71 height 11
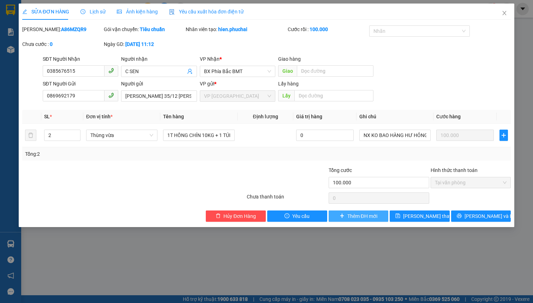
click at [345, 219] on button "Thêm ĐH mới" at bounding box center [359, 215] width 60 height 11
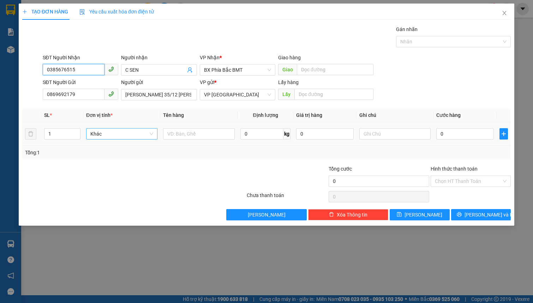
click at [128, 132] on span "Khác" at bounding box center [121, 133] width 63 height 11
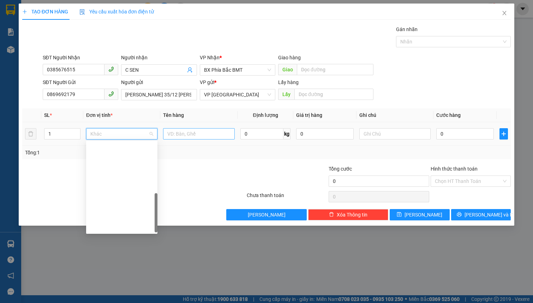
scroll to position [169, 0]
click at [180, 136] on input "text" at bounding box center [198, 133] width 71 height 11
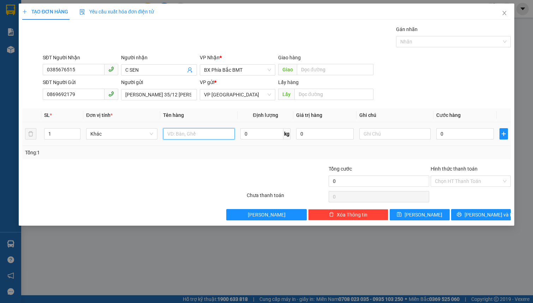
paste input "1T HỒNG CHÍN 10KG + 1 TÚI HỒNG GIÒN 10KG"
click at [105, 135] on span "Khác" at bounding box center [121, 133] width 63 height 11
type input "1T HỒNG CHÍN 10KG + 1 TÚI HỒNG GIÒN 10KG"
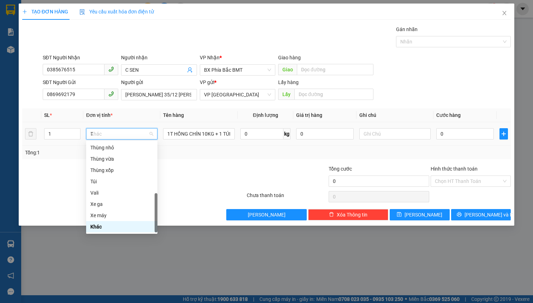
scroll to position [0, 0]
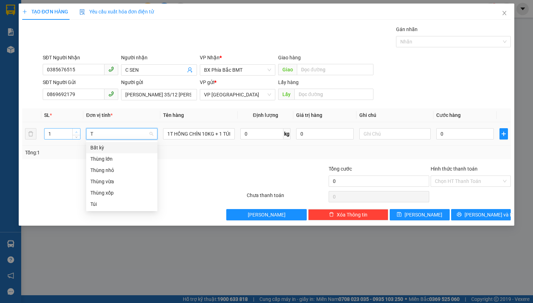
type input "T"
click at [78, 131] on span "up" at bounding box center [76, 132] width 4 height 4
click at [113, 134] on span "Khác" at bounding box center [121, 133] width 63 height 11
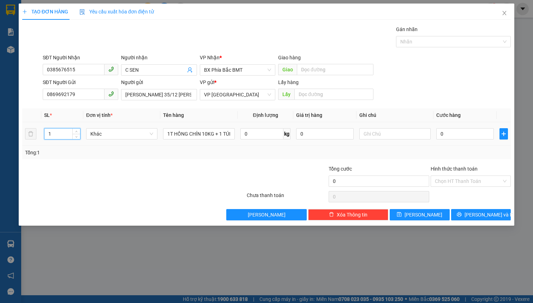
scroll to position [169, 0]
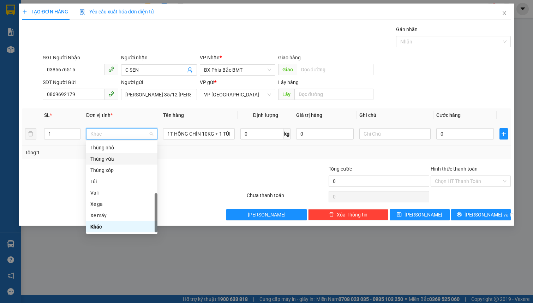
click at [117, 160] on div "Thùng vừa" at bounding box center [121, 159] width 63 height 8
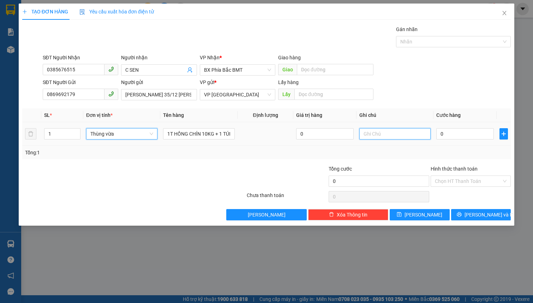
click at [386, 137] on input "text" at bounding box center [394, 133] width 71 height 11
type input "NX KO BAO HÀNG HƯ HỎNG BÊN TRONG"
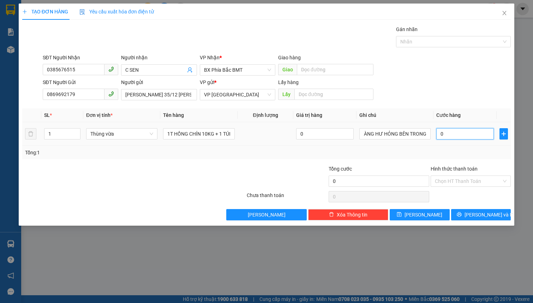
click at [472, 137] on input "0" at bounding box center [465, 133] width 58 height 11
type input "1"
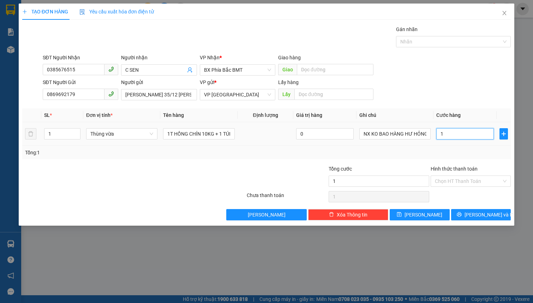
type input "10"
type input "100"
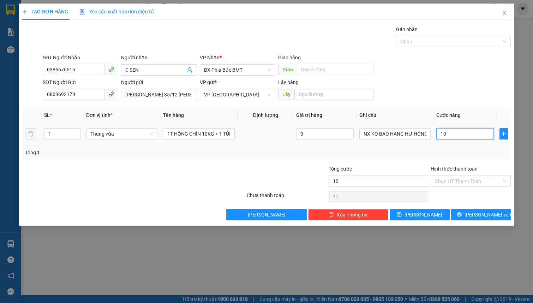
type input "100"
type input "1.000"
type input "10.000"
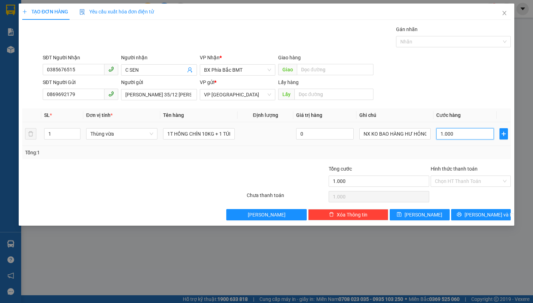
type input "10.000"
type input "100.000"
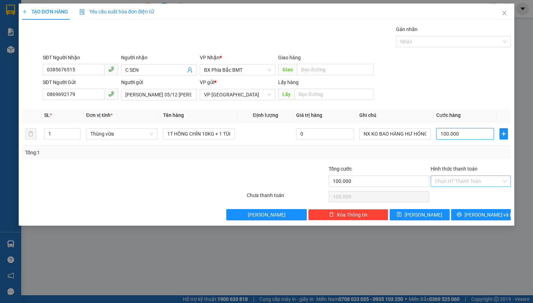
type input "100.000"
drag, startPoint x: 473, startPoint y: 181, endPoint x: 466, endPoint y: 185, distance: 7.9
click at [471, 181] on input "Hình thức thanh toán" at bounding box center [468, 181] width 67 height 11
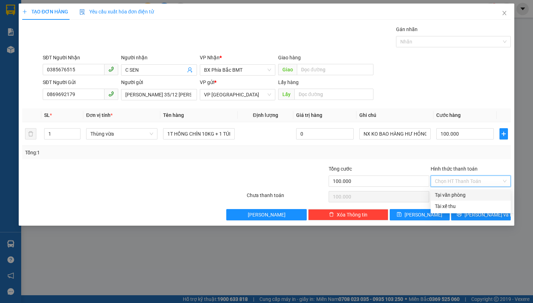
click at [461, 191] on div "Tại văn phòng" at bounding box center [471, 194] width 80 height 11
type input "0"
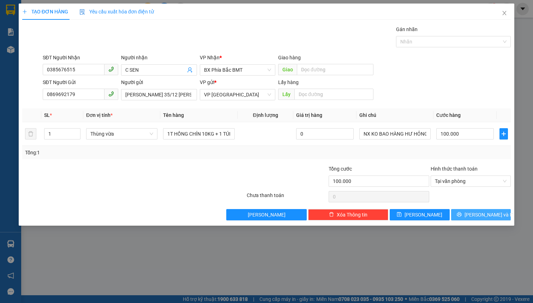
click at [465, 212] on button "[PERSON_NAME] và In" at bounding box center [481, 214] width 60 height 11
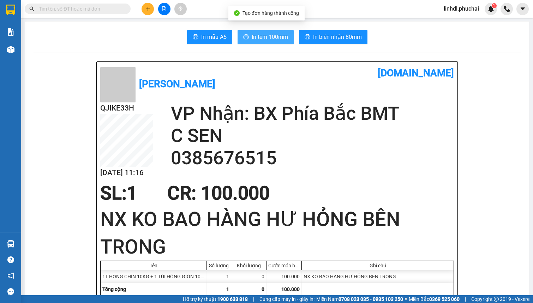
click at [284, 40] on span "In tem 100mm" at bounding box center [270, 36] width 36 height 9
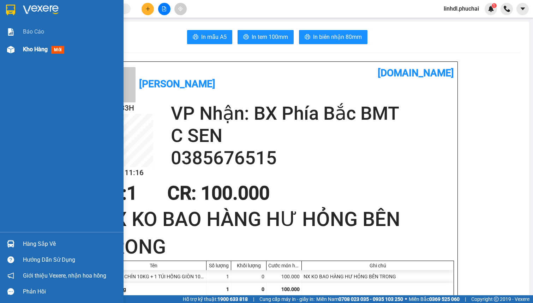
click at [17, 49] on div "Kho hàng mới" at bounding box center [62, 50] width 124 height 18
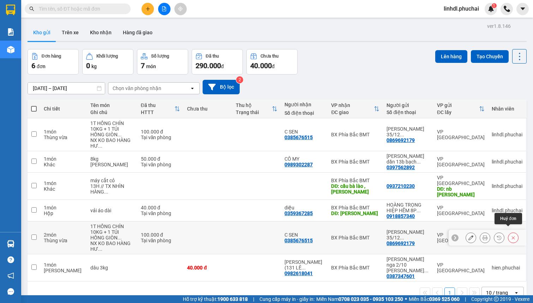
click at [508, 235] on button at bounding box center [513, 238] width 10 height 12
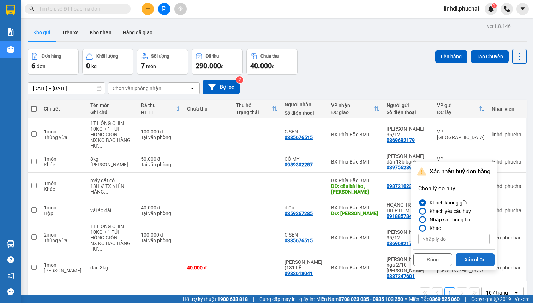
click at [468, 258] on button "Xác nhận" at bounding box center [475, 259] width 39 height 13
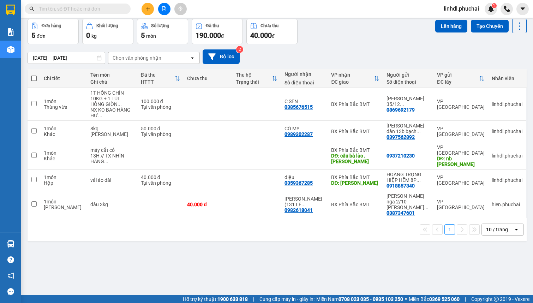
scroll to position [32, 0]
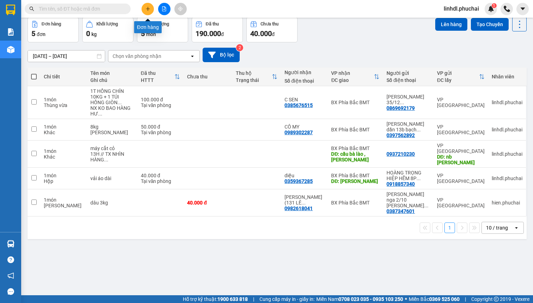
click at [148, 6] on icon "plus" at bounding box center [147, 8] width 5 height 5
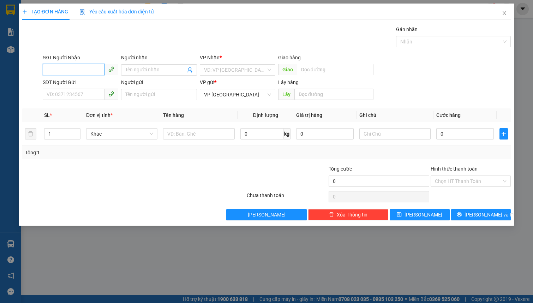
click at [85, 67] on input "SĐT Người Nhận" at bounding box center [74, 69] width 62 height 11
click at [91, 71] on input "0912283251" at bounding box center [74, 69] width 62 height 11
type input "0912283251"
click at [137, 67] on input "Người nhận" at bounding box center [155, 70] width 60 height 8
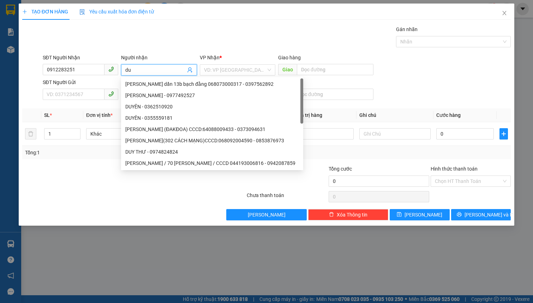
type input "d"
type input "DUY"
click at [217, 71] on input "search" at bounding box center [235, 70] width 62 height 11
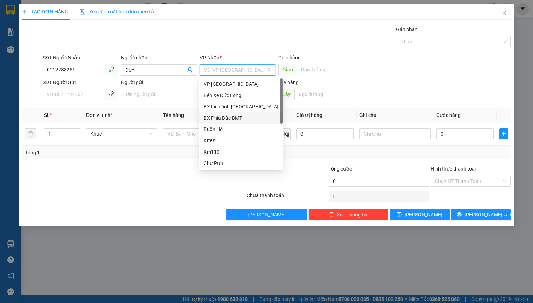
click at [247, 119] on div "BX Phía Bắc BMT" at bounding box center [241, 118] width 75 height 8
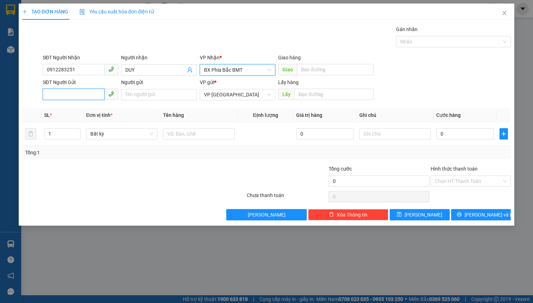
click at [87, 96] on input "SĐT Người Gửi" at bounding box center [74, 94] width 62 height 11
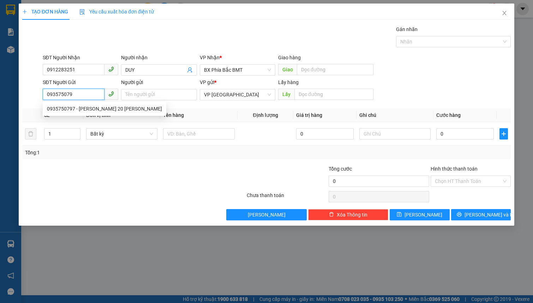
type input "0935750797"
click at [90, 110] on div "0935750797 - [PERSON_NAME] 20 [PERSON_NAME]" at bounding box center [104, 109] width 115 height 8
type input "[PERSON_NAME] 20 [PERSON_NAME]"
type input "40.000"
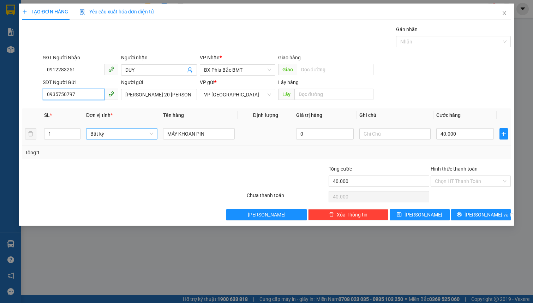
click at [103, 135] on span "Bất kỳ" at bounding box center [121, 133] width 63 height 11
type input "0935750797"
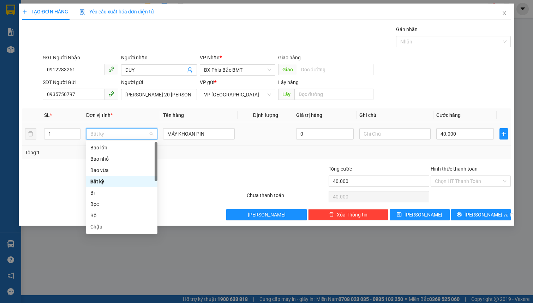
type input "T"
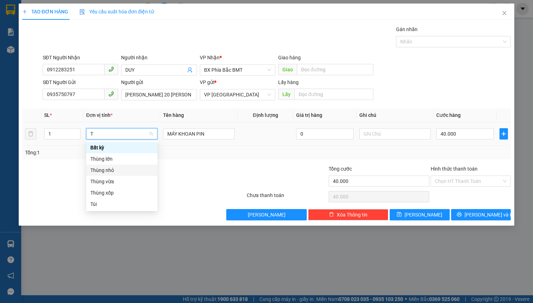
click at [114, 171] on div "Thùng nhỏ" at bounding box center [121, 170] width 63 height 8
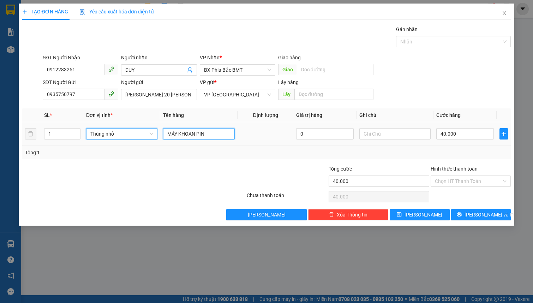
click at [215, 134] on input "MÁY KHOAN PIN" at bounding box center [198, 133] width 71 height 11
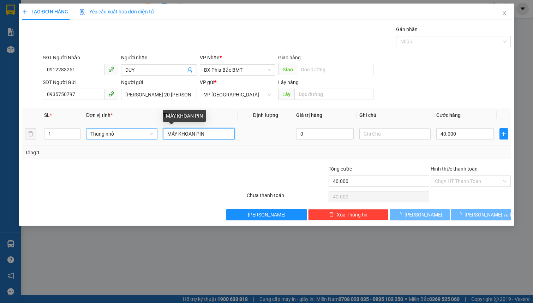
click at [215, 134] on input "MÁY KHOAN PIN" at bounding box center [198, 133] width 71 height 11
type input "0"
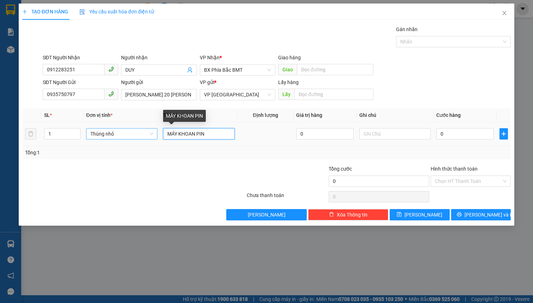
click at [215, 134] on input "MÁY KHOAN PIN" at bounding box center [198, 133] width 71 height 11
type input "KOE SILICON"
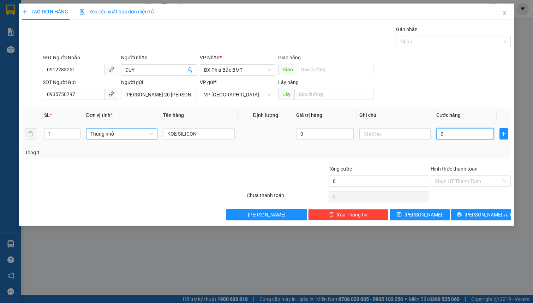
click at [476, 136] on input "0" at bounding box center [465, 133] width 58 height 11
type input "5"
type input "50"
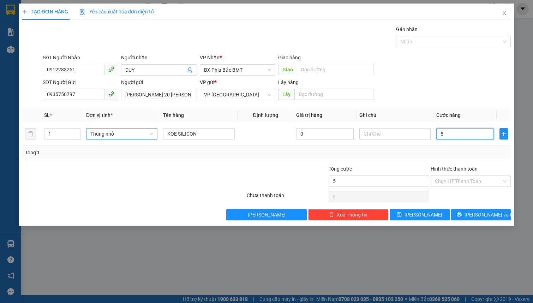
type input "50"
type input "500"
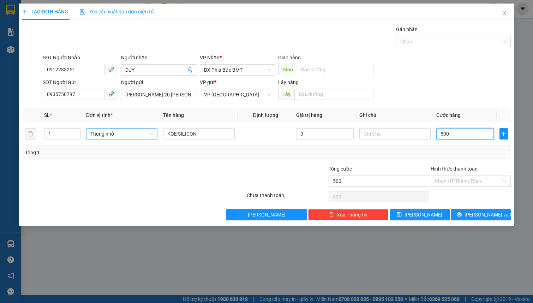
type input "5.000"
type input "50.000"
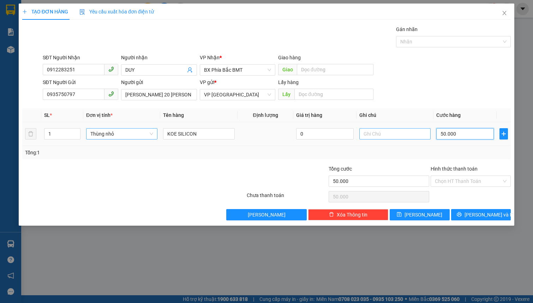
type input "50.000"
click at [376, 137] on input "text" at bounding box center [394, 133] width 71 height 11
type input "RA BÊN BM LẤY"
drag, startPoint x: 460, startPoint y: 177, endPoint x: 487, endPoint y: 193, distance: 31.8
click at [461, 177] on input "Hình thức thanh toán" at bounding box center [468, 181] width 67 height 11
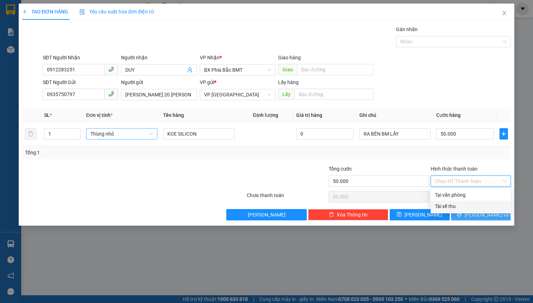
click at [489, 219] on button "[PERSON_NAME] và In" at bounding box center [481, 214] width 60 height 11
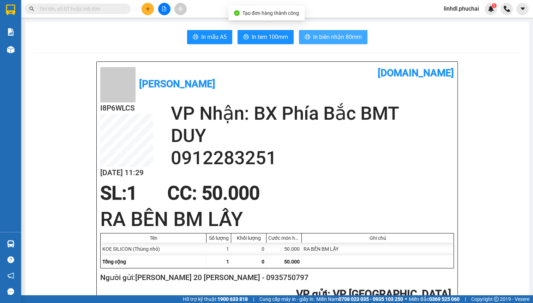
click at [353, 36] on span "In biên nhận 80mm" at bounding box center [337, 36] width 49 height 9
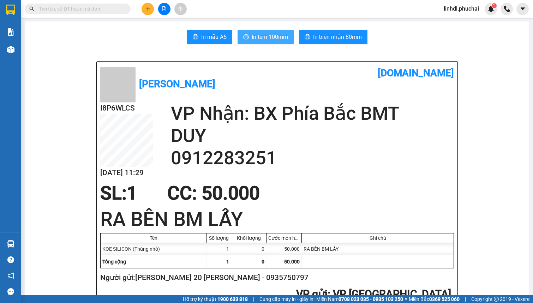
click at [270, 37] on span "In tem 100mm" at bounding box center [270, 36] width 36 height 9
click at [146, 6] on icon "plus" at bounding box center [147, 8] width 5 height 5
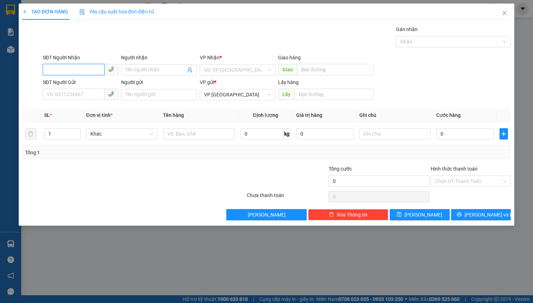
click at [79, 65] on input "SĐT Người Nhận" at bounding box center [74, 69] width 62 height 11
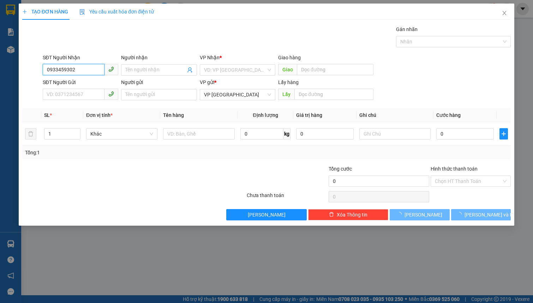
click at [86, 70] on input "0933459302" at bounding box center [74, 69] width 62 height 11
type input "0933459302"
click at [142, 70] on input "Người nhận" at bounding box center [155, 70] width 60 height 8
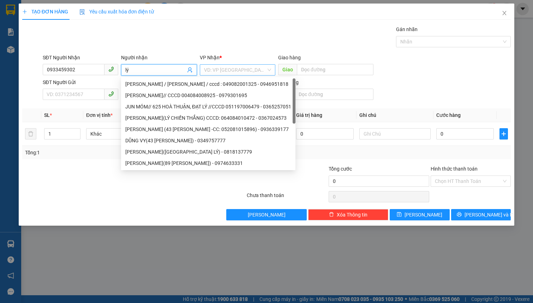
click at [228, 71] on input "search" at bounding box center [235, 70] width 62 height 11
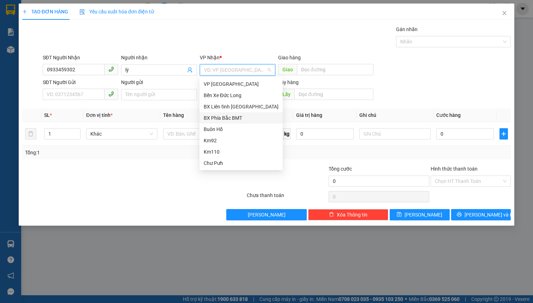
click at [239, 115] on div "BX Phía Bắc BMT" at bounding box center [241, 118] width 75 height 8
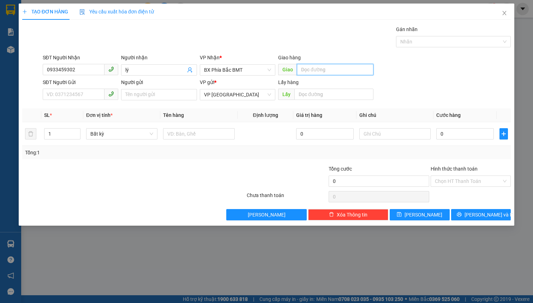
click at [310, 70] on input "text" at bounding box center [335, 69] width 77 height 11
click at [139, 69] on input "lý" at bounding box center [155, 70] width 60 height 8
click at [139, 70] on input "lý" at bounding box center [155, 70] width 60 height 8
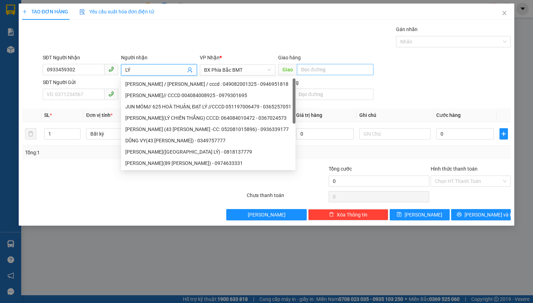
type input "LÝ"
click at [326, 68] on input "text" at bounding box center [335, 69] width 77 height 11
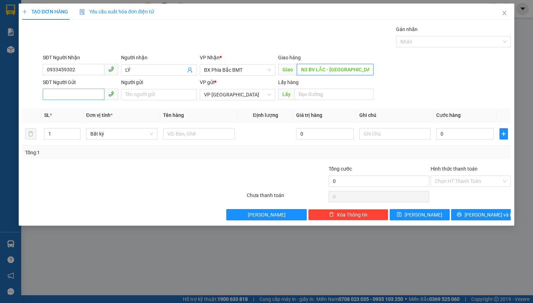
type input "N3 BV LẮC - [GEOGRAPHIC_DATA]"
click at [80, 99] on input "SĐT Người Gửi" at bounding box center [74, 94] width 62 height 11
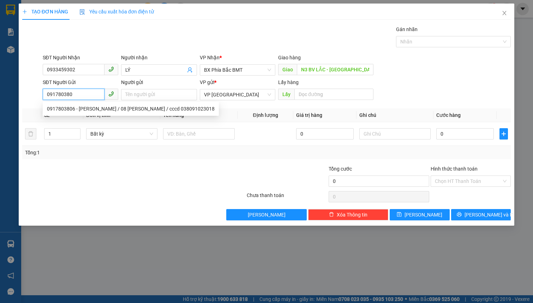
type input "0917803806"
click at [101, 110] on div "0917803806 - [PERSON_NAME] / 08 [PERSON_NAME] / cccd 038091023018" at bounding box center [131, 109] width 168 height 8
type input "[PERSON_NAME] / 08 [PERSON_NAME] / cccd 038091023018"
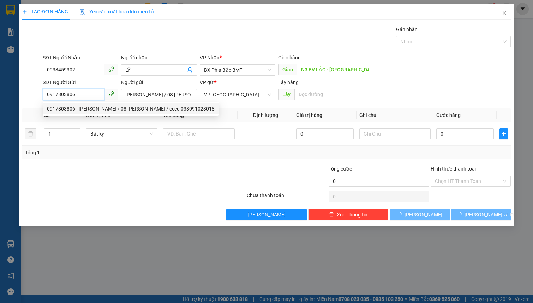
type input "50.000"
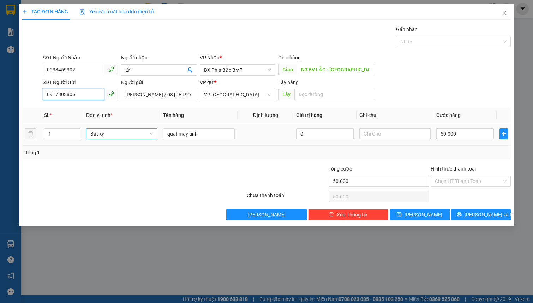
click at [108, 134] on span "Bất kỳ" at bounding box center [121, 133] width 63 height 11
type input "0917803806"
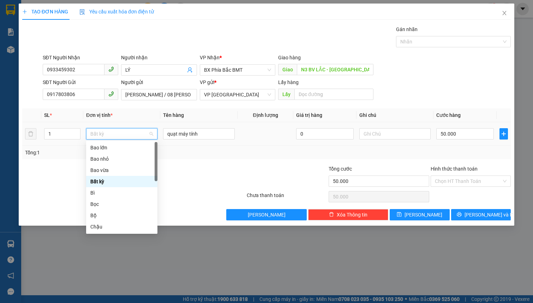
type input "B"
click at [109, 203] on div "Bọc" at bounding box center [121, 204] width 63 height 8
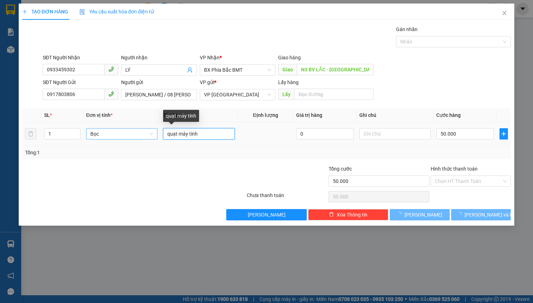
click at [201, 134] on input "quạt máy tính" at bounding box center [198, 133] width 71 height 11
type input "0"
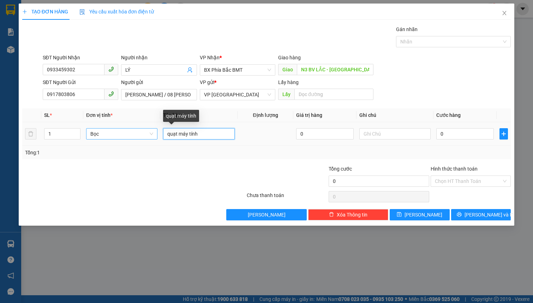
click at [201, 134] on input "quạt máy tính" at bounding box center [198, 133] width 71 height 11
type input "QUẢ SU SU LÀM GIỐNG"
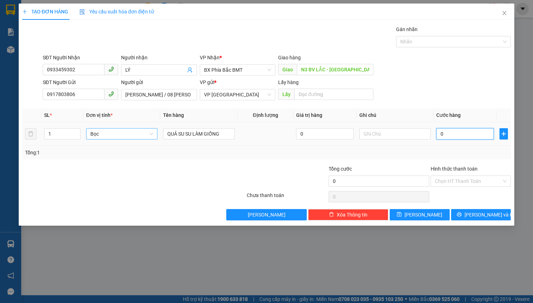
click at [457, 133] on input "0" at bounding box center [465, 133] width 58 height 11
type input "4"
type input "40"
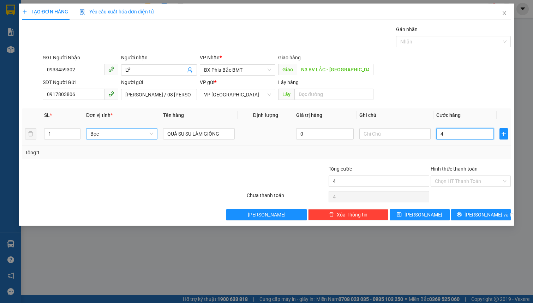
type input "40"
type input "400"
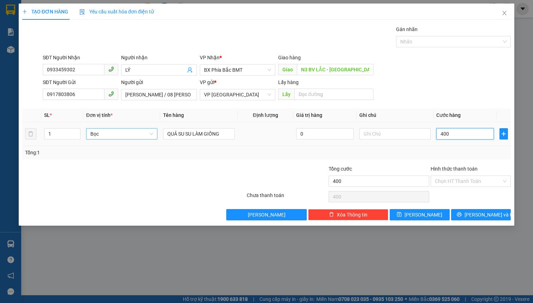
type input "4.000"
type input "40.000"
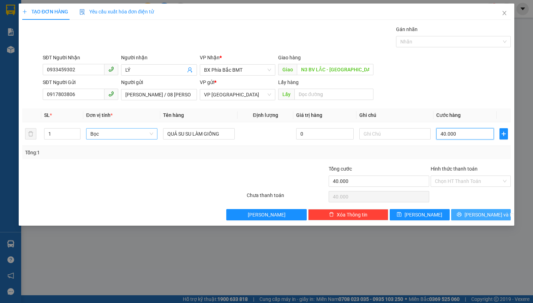
type input "40.000"
click at [472, 212] on button "[PERSON_NAME] và In" at bounding box center [481, 214] width 60 height 11
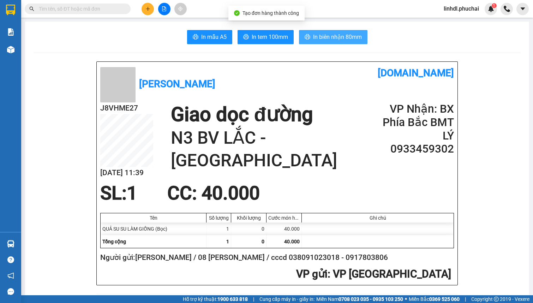
click at [339, 38] on span "In biên nhận 80mm" at bounding box center [337, 36] width 49 height 9
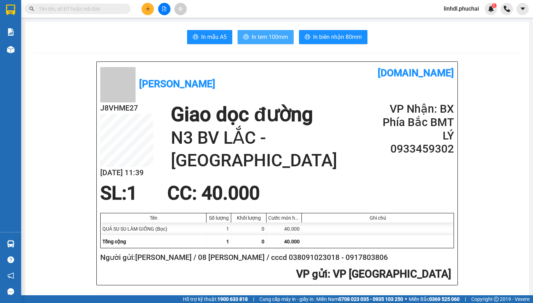
click at [276, 36] on span "In tem 100mm" at bounding box center [270, 36] width 36 height 9
click at [148, 9] on icon "plus" at bounding box center [147, 8] width 5 height 5
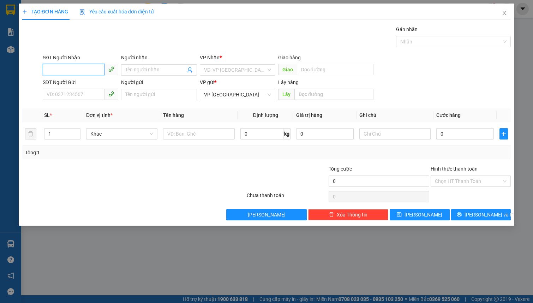
click at [74, 72] on input "SĐT Người Nhận" at bounding box center [74, 69] width 62 height 11
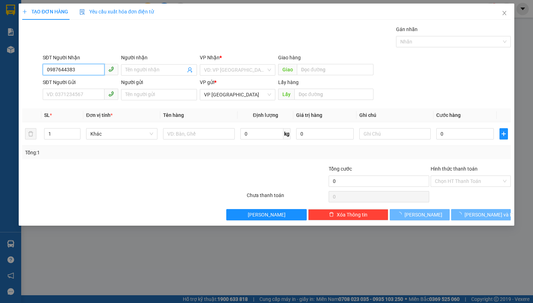
click at [84, 73] on input "0987644383" at bounding box center [74, 69] width 62 height 11
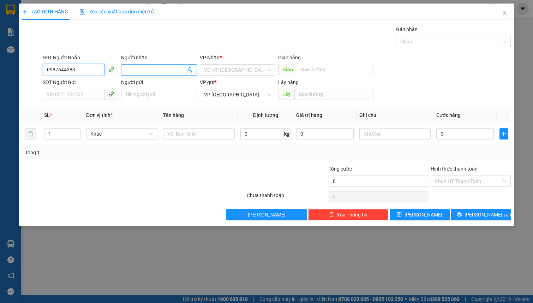
type input "0987644383"
click at [129, 69] on input "Người nhận" at bounding box center [155, 70] width 60 height 8
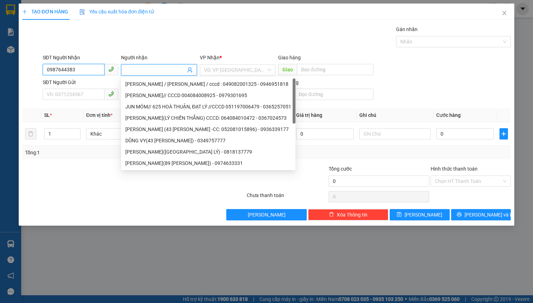
click at [92, 68] on input "0987644383" at bounding box center [74, 69] width 62 height 11
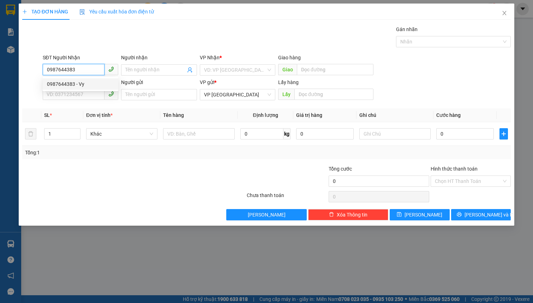
click at [86, 83] on div "0987644383 - Vy" at bounding box center [80, 84] width 67 height 8
type input "Vy"
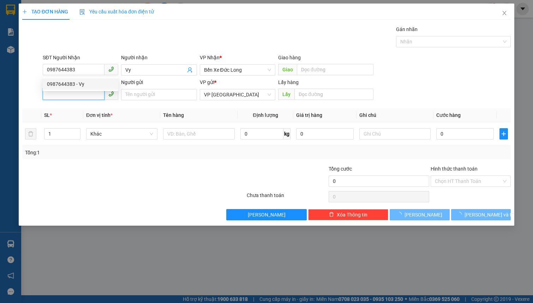
type input "50.000"
click at [78, 95] on input "SĐT Người Gửi" at bounding box center [74, 94] width 62 height 11
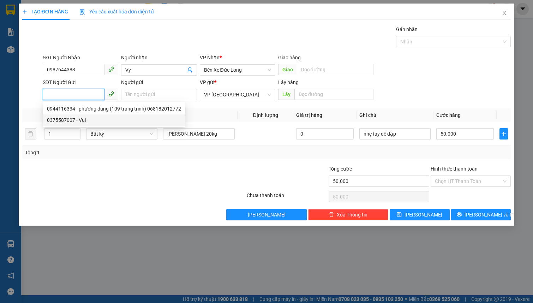
drag, startPoint x: 71, startPoint y: 118, endPoint x: 78, endPoint y: 112, distance: 10.0
click at [71, 118] on div "0375587007 - Vui" at bounding box center [114, 120] width 134 height 8
type input "0375587007"
type input "Vui"
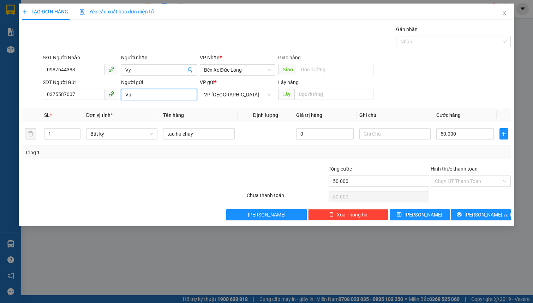
click at [135, 96] on input "Vui" at bounding box center [159, 94] width 76 height 11
click at [124, 98] on input "Người gửi" at bounding box center [159, 94] width 76 height 11
click at [188, 95] on input "phan nữ hồng vui nguywwx" at bounding box center [159, 94] width 76 height 11
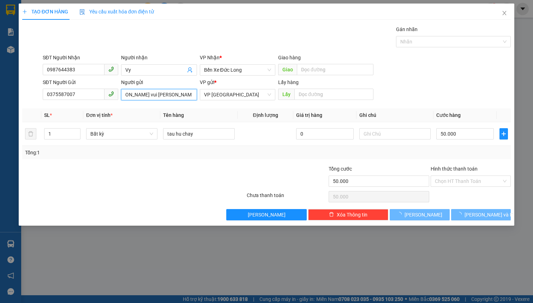
scroll to position [0, 14]
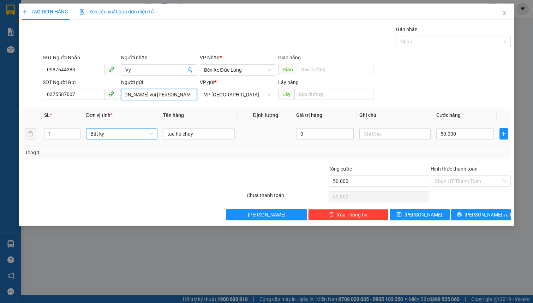
click at [133, 132] on span "Bất kỳ" at bounding box center [121, 133] width 63 height 11
type input "[PERSON_NAME] vui [PERSON_NAME]"
type input "f"
type input "t"
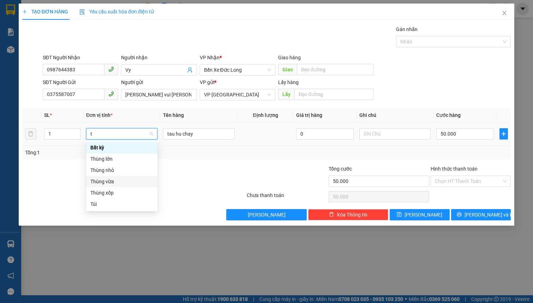
click at [124, 180] on div "Thùng vừa" at bounding box center [121, 182] width 63 height 8
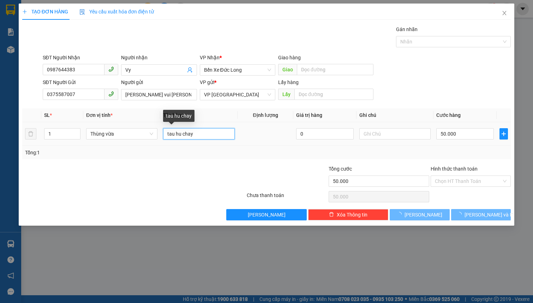
click at [212, 128] on input "tau hu chay" at bounding box center [198, 133] width 71 height 11
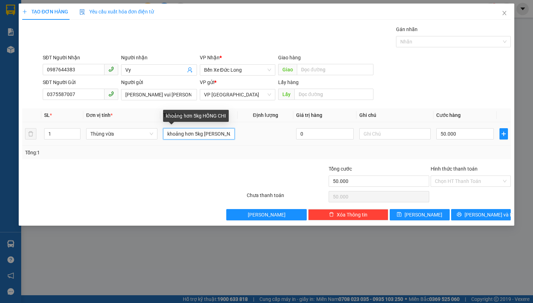
scroll to position [0, 2]
type input "khoảng hơn 5kg [PERSON_NAME]"
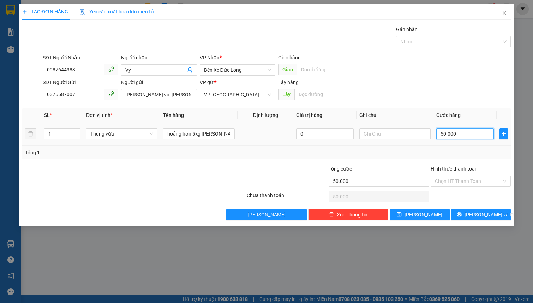
click at [454, 138] on input "50.000" at bounding box center [465, 133] width 58 height 11
type input "5"
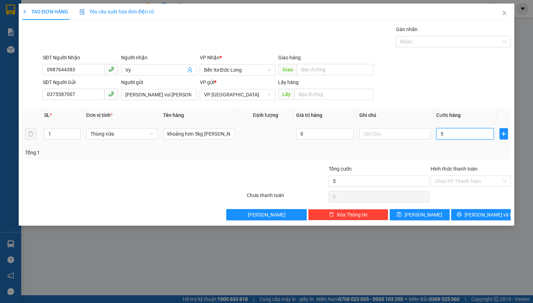
type input "50"
type input "500"
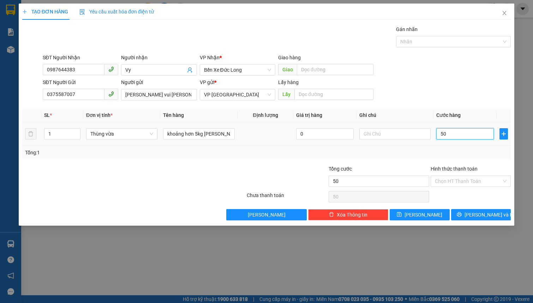
type input "500"
type input "5.000"
type input "50.000"
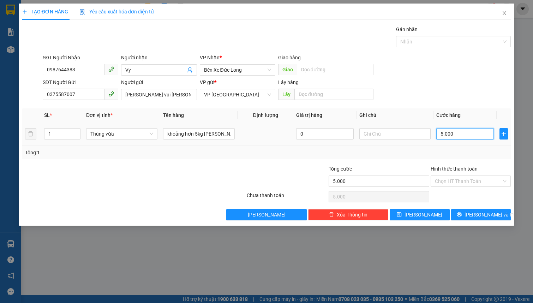
type input "50.000"
click at [176, 95] on input "[PERSON_NAME] vui [PERSON_NAME]" at bounding box center [159, 94] width 76 height 11
click at [174, 97] on input "[PERSON_NAME] vui [PERSON_NAME]" at bounding box center [159, 94] width 76 height 11
click at [483, 180] on input "Hình thức thanh toán" at bounding box center [468, 181] width 67 height 11
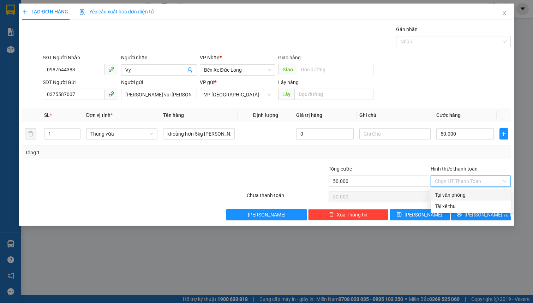
click at [475, 194] on div "Tại văn phòng" at bounding box center [471, 195] width 72 height 8
type input "0"
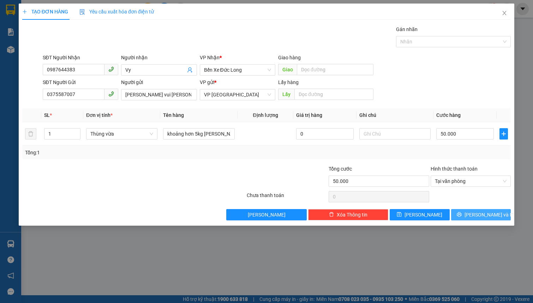
click at [476, 212] on span "[PERSON_NAME] và In" at bounding box center [488, 215] width 49 height 8
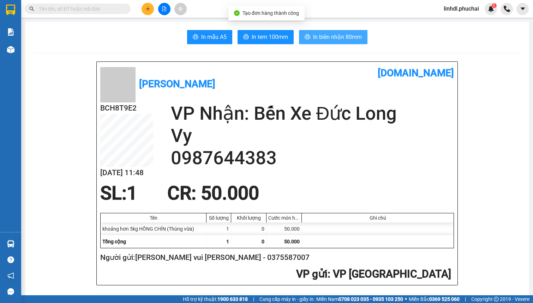
click at [324, 35] on span "In biên nhận 80mm" at bounding box center [337, 36] width 49 height 9
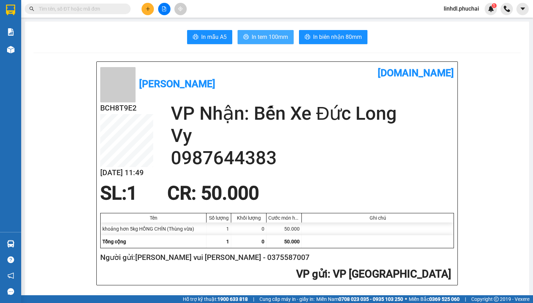
click at [261, 35] on span "In tem 100mm" at bounding box center [270, 36] width 36 height 9
click at [160, 7] on button at bounding box center [164, 9] width 12 height 12
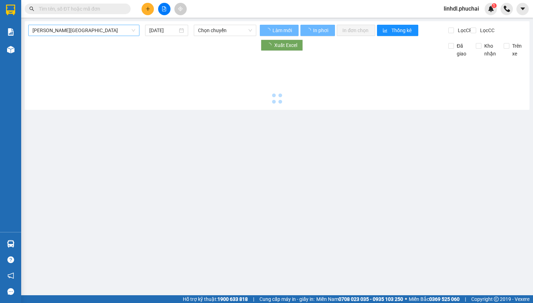
click at [90, 30] on span "[PERSON_NAME][GEOGRAPHIC_DATA]" at bounding box center [83, 30] width 103 height 11
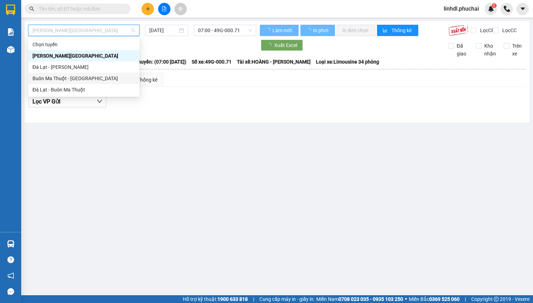
click at [60, 88] on div "Đà Lạt - Buôn Ma Thuột" at bounding box center [83, 90] width 103 height 8
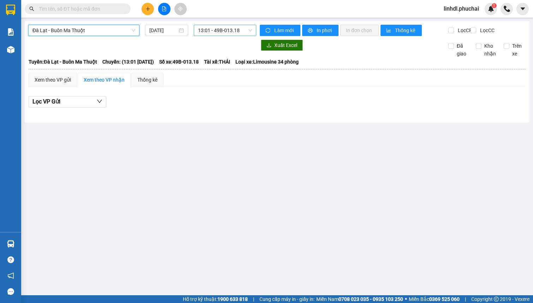
click at [217, 26] on span "13:01 - 49B-013.18" at bounding box center [225, 30] width 54 height 11
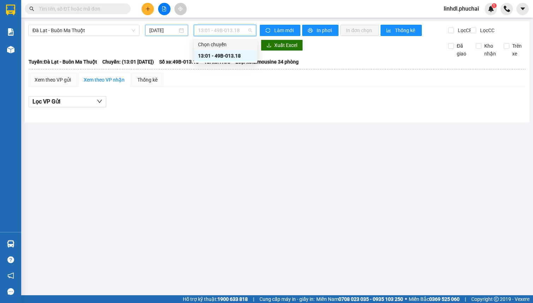
click at [164, 29] on input "[DATE]" at bounding box center [163, 30] width 28 height 8
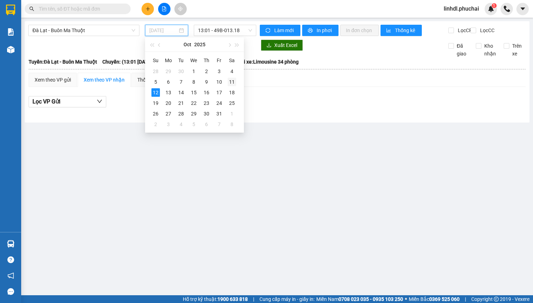
click at [230, 82] on div "11" at bounding box center [232, 82] width 8 height 8
type input "[DATE]"
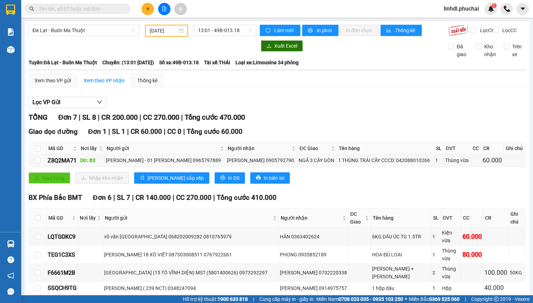
click at [88, 10] on input "text" at bounding box center [80, 9] width 83 height 8
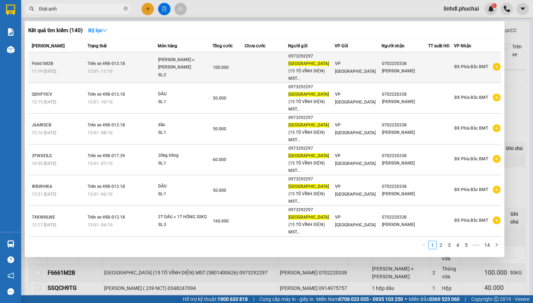
type input "thái anh"
click at [213, 65] on span "100.000" at bounding box center [221, 67] width 16 height 5
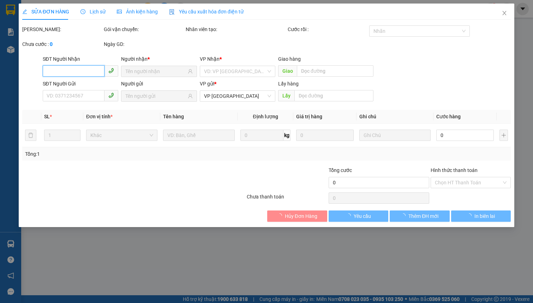
type input "0702220338"
type input "0973292297"
type input "100.000"
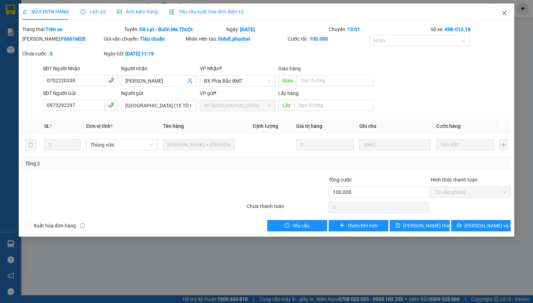
click at [505, 13] on icon "close" at bounding box center [505, 13] width 6 height 6
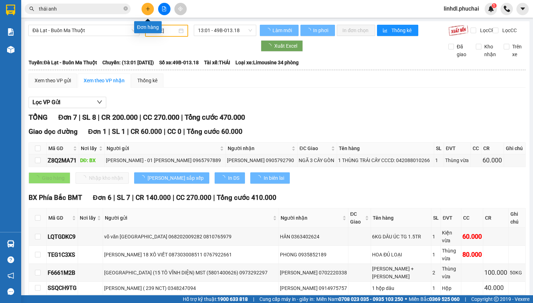
click at [148, 11] on icon "plus" at bounding box center [147, 8] width 5 height 5
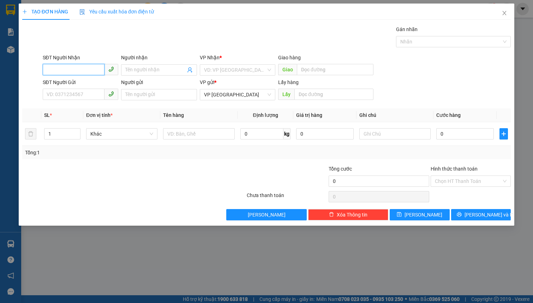
click at [64, 71] on input "SĐT Người Nhận" at bounding box center [74, 69] width 62 height 11
type input "0814759914"
click at [89, 86] on div "0814759914 - a BÔN" at bounding box center [80, 84] width 67 height 8
type input "a BÔN"
type input "[GEOGRAPHIC_DATA]"
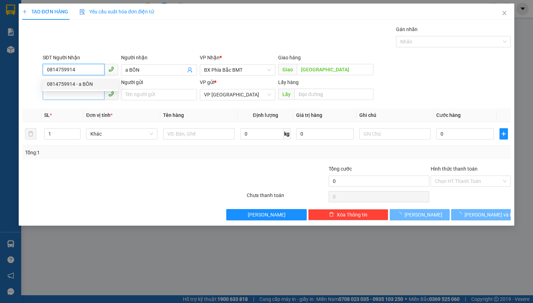
type input "0814759914"
type input "50.000"
click at [86, 94] on input "SĐT Người Gửi" at bounding box center [74, 94] width 62 height 11
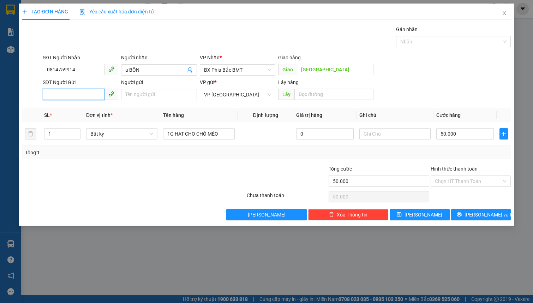
click at [80, 99] on input "SĐT Người Gửi" at bounding box center [74, 94] width 62 height 11
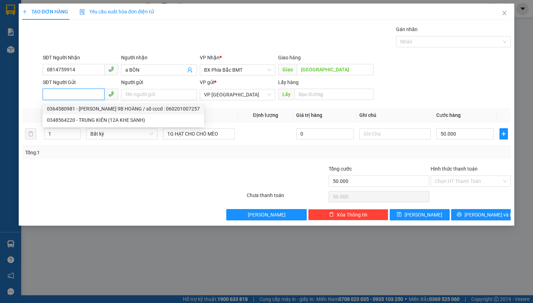
click at [87, 109] on div "0364580981 - [PERSON_NAME] 9B HOÀNG / số cccd : 060201007257" at bounding box center [123, 109] width 153 height 8
type input "0364580981"
type input "[PERSON_NAME] 9B HOÀNG / số cccd : 060201007257"
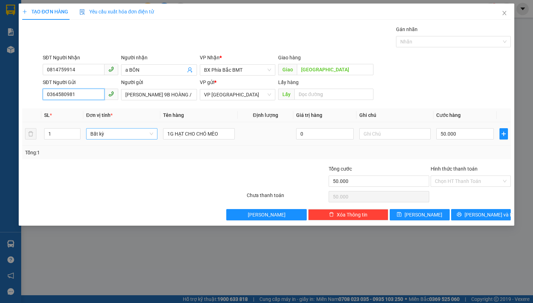
click at [137, 131] on span "Bất kỳ" at bounding box center [121, 133] width 63 height 11
type input "c"
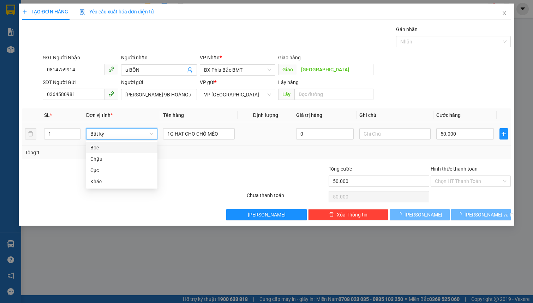
type input "0"
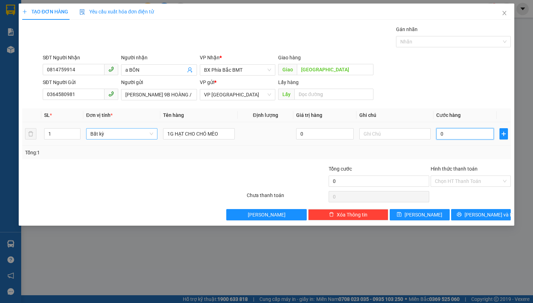
click at [462, 131] on input "0" at bounding box center [465, 133] width 58 height 11
type input "5"
type input "05"
type input "50"
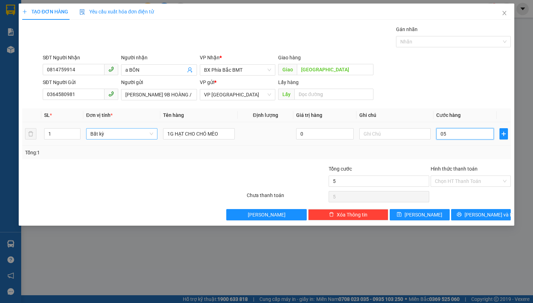
type input "50"
type input "050"
type input "500"
type input "0.500"
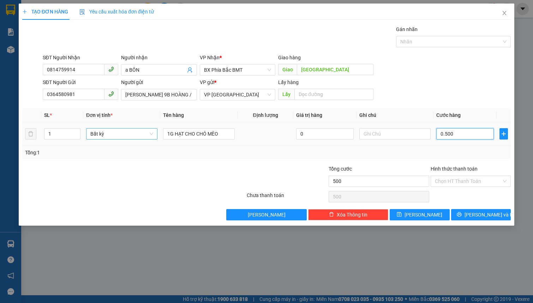
type input "5.000"
click at [483, 211] on span "[PERSON_NAME] và In" at bounding box center [488, 215] width 49 height 8
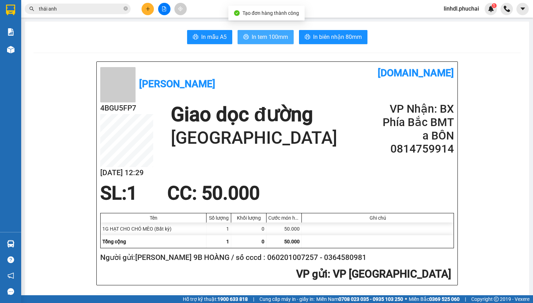
click at [262, 37] on span "In tem 100mm" at bounding box center [270, 36] width 36 height 9
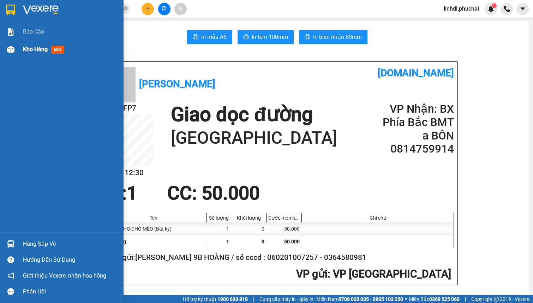
click at [31, 47] on span "Kho hàng" at bounding box center [35, 49] width 25 height 7
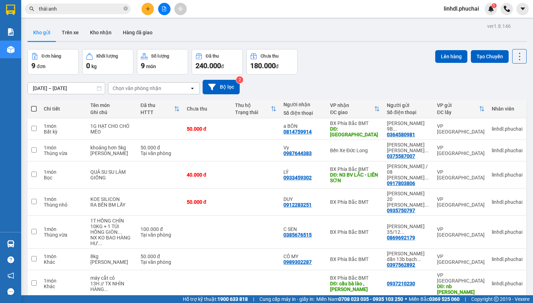
click at [75, 10] on input "thái anh" at bounding box center [80, 9] width 83 height 8
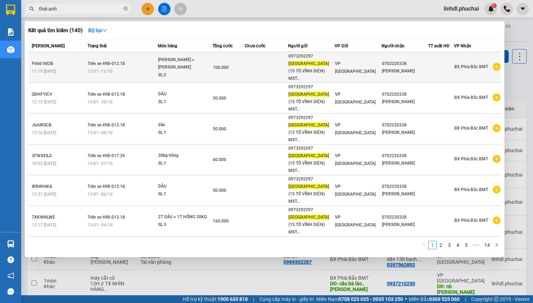
click at [249, 58] on td at bounding box center [266, 67] width 43 height 31
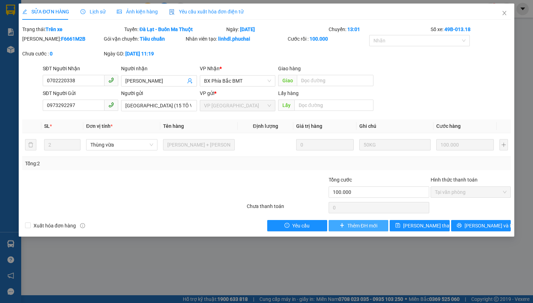
click at [355, 223] on span "Thêm ĐH mới" at bounding box center [362, 226] width 30 height 8
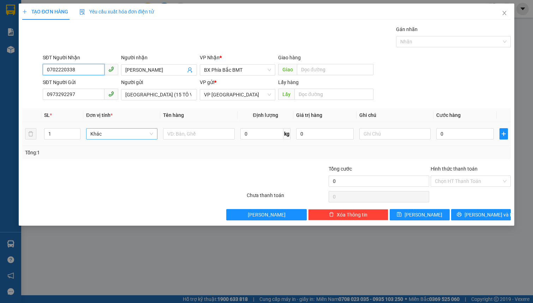
click at [107, 135] on span "Khác" at bounding box center [121, 133] width 63 height 11
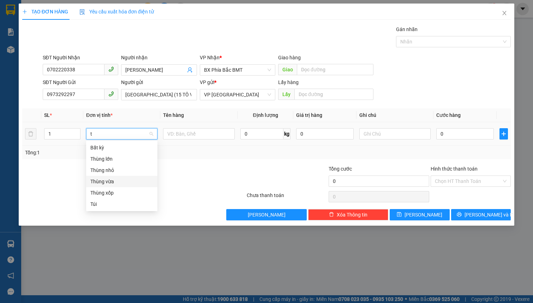
drag, startPoint x: 111, startPoint y: 181, endPoint x: 157, endPoint y: 148, distance: 56.8
click at [112, 181] on div "Thùng vừa" at bounding box center [121, 182] width 63 height 8
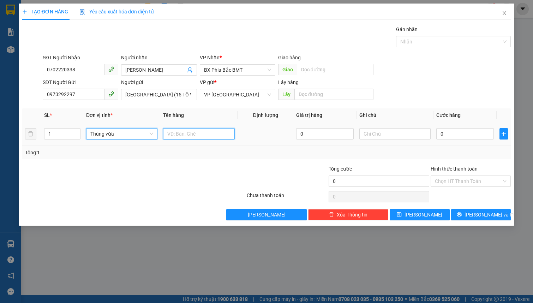
click at [174, 132] on input "text" at bounding box center [198, 133] width 71 height 11
click at [446, 138] on input "0" at bounding box center [465, 133] width 58 height 11
click at [464, 179] on input "Hình thức thanh toán" at bounding box center [468, 181] width 67 height 11
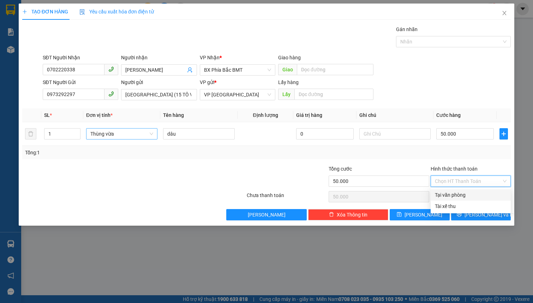
click at [453, 197] on div "Tại văn phòng" at bounding box center [471, 195] width 72 height 8
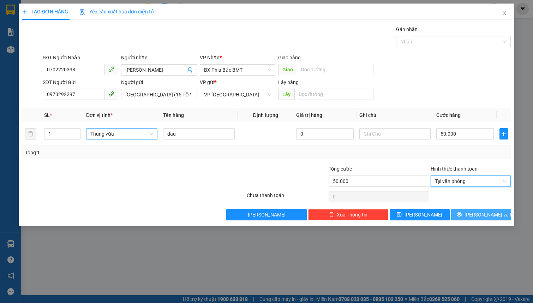
click at [462, 212] on button "[PERSON_NAME] và In" at bounding box center [481, 214] width 60 height 11
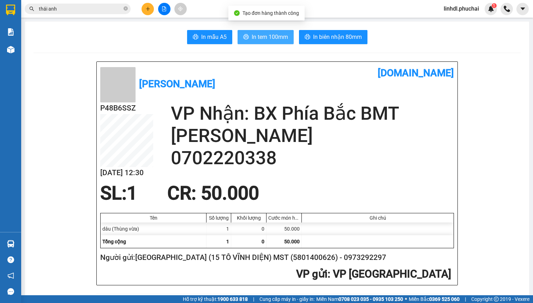
click at [260, 43] on button "In tem 100mm" at bounding box center [266, 37] width 56 height 14
click at [258, 39] on span "In tem 100mm" at bounding box center [270, 36] width 36 height 9
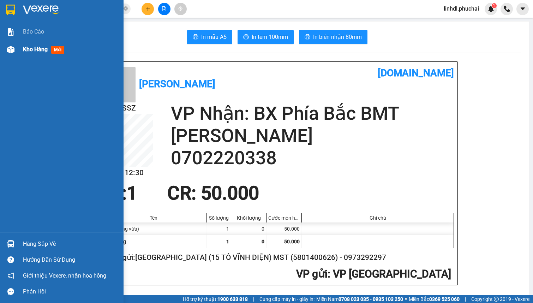
click at [16, 50] on div at bounding box center [11, 49] width 12 height 12
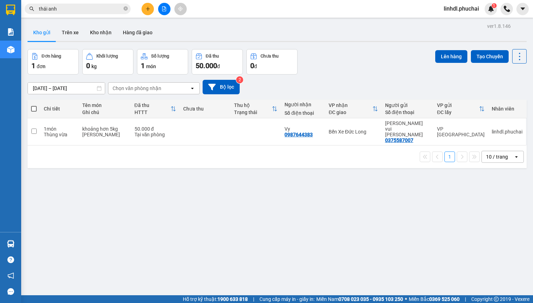
click at [162, 13] on button at bounding box center [164, 9] width 12 height 12
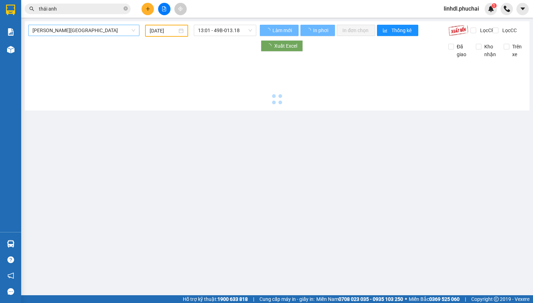
click at [83, 32] on span "[PERSON_NAME][GEOGRAPHIC_DATA]" at bounding box center [83, 30] width 103 height 11
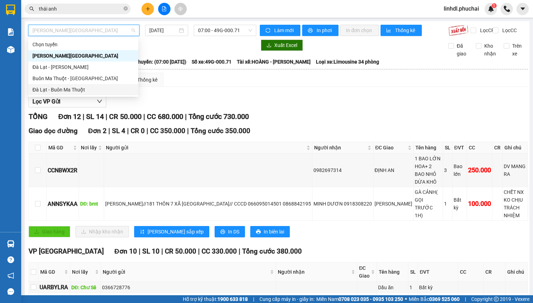
click at [59, 89] on div "Đà Lạt - Buôn Ma Thuột" at bounding box center [83, 90] width 102 height 8
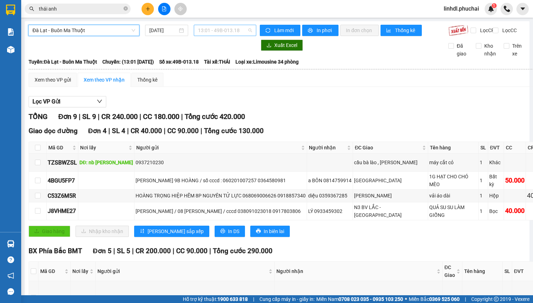
click at [224, 27] on span "13:01 - 49B-013.18" at bounding box center [225, 30] width 54 height 11
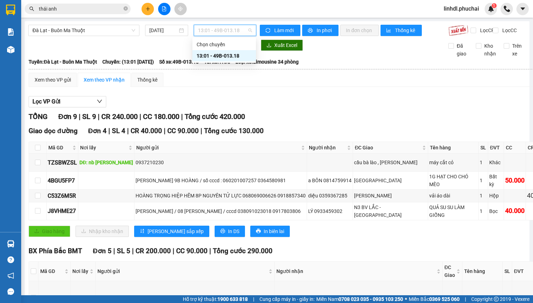
click at [235, 57] on div "13:01 - 49B-013.18" at bounding box center [224, 56] width 55 height 8
